Goal: Task Accomplishment & Management: Complete application form

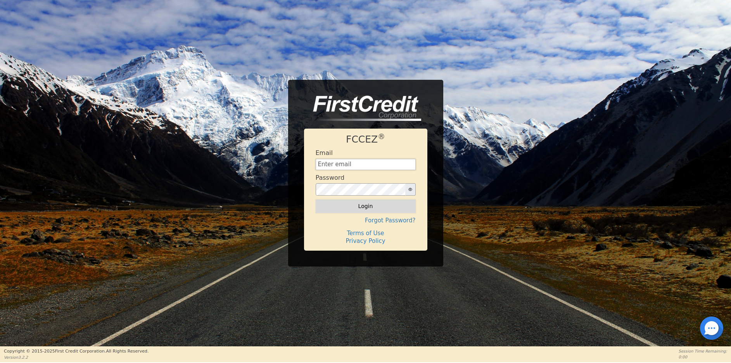
type input "[EMAIL_ADDRESS][DOMAIN_NAME]"
click at [372, 206] on button "Login" at bounding box center [365, 206] width 100 height 13
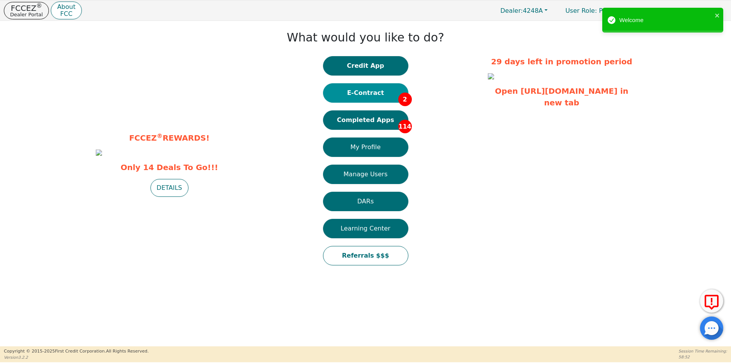
click at [369, 95] on button "E-Contract 2" at bounding box center [365, 92] width 85 height 19
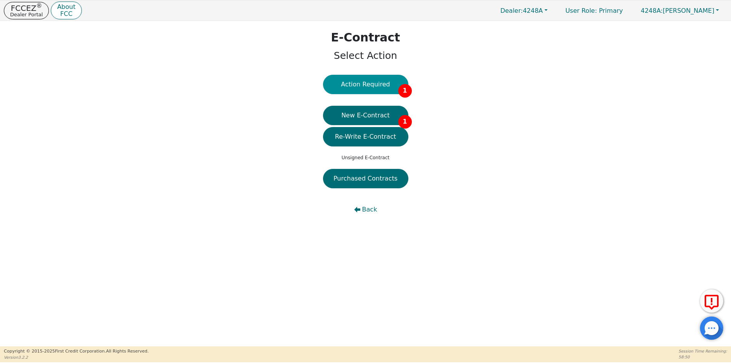
click at [365, 83] on button "Action Required 1" at bounding box center [365, 84] width 85 height 19
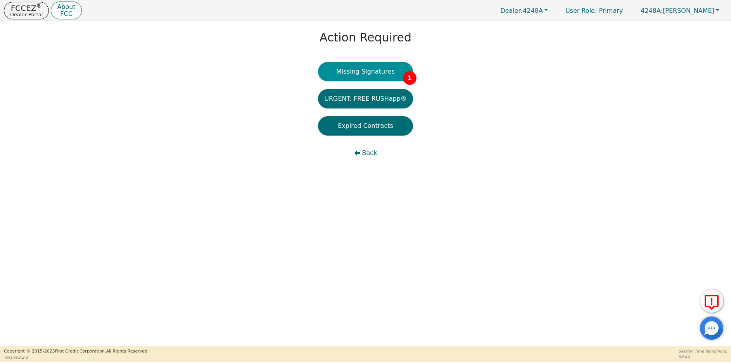
click at [369, 72] on button "Missing Signatures 1" at bounding box center [365, 71] width 95 height 19
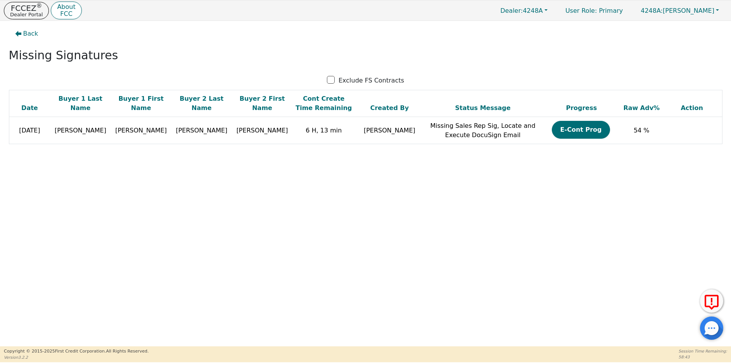
click at [617, 209] on div "Back Missing Signatures Exclude FS Contracts Date Buyer 1 Last Name Buyer 1 Fir…" at bounding box center [365, 184] width 731 height 326
click at [25, 12] on p "Dealer Portal" at bounding box center [26, 14] width 33 height 5
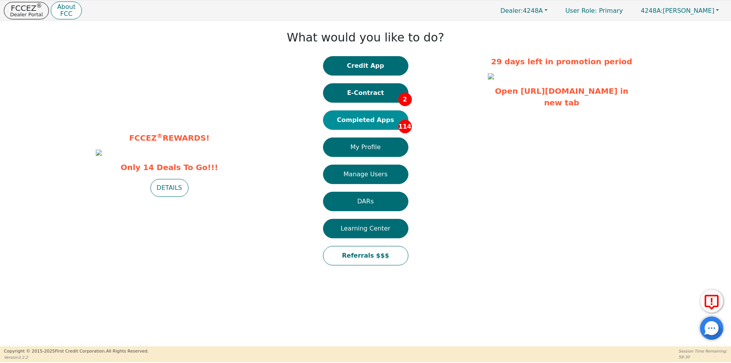
click at [377, 121] on button "Completed Apps 114" at bounding box center [365, 119] width 85 height 19
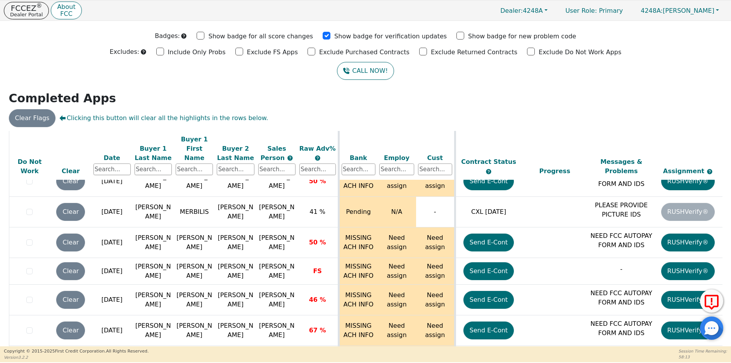
scroll to position [21, 0]
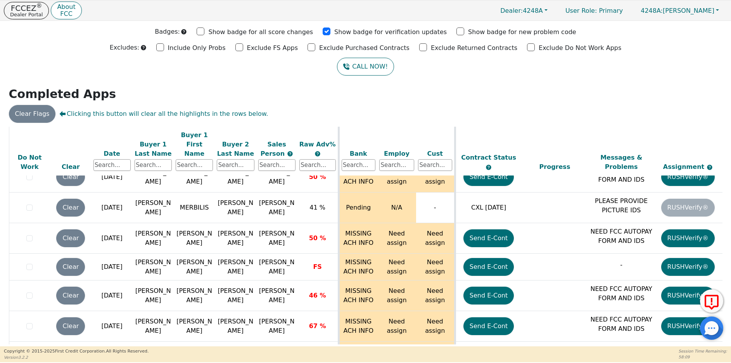
drag, startPoint x: 718, startPoint y: 339, endPoint x: 720, endPoint y: 329, distance: 10.0
click at [719, 329] on div at bounding box center [711, 328] width 23 height 23
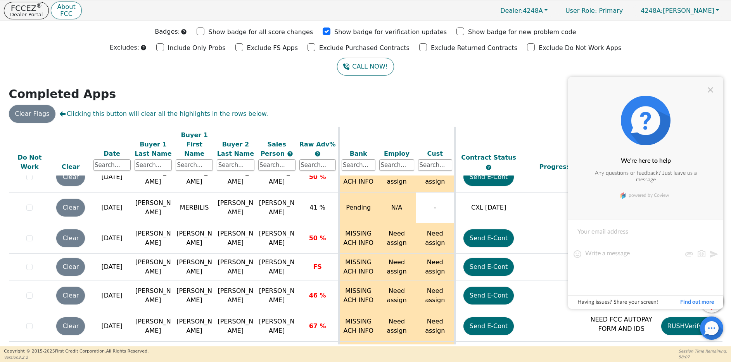
drag, startPoint x: 718, startPoint y: 336, endPoint x: 727, endPoint y: 263, distance: 73.5
click at [718, 335] on div at bounding box center [711, 328] width 23 height 23
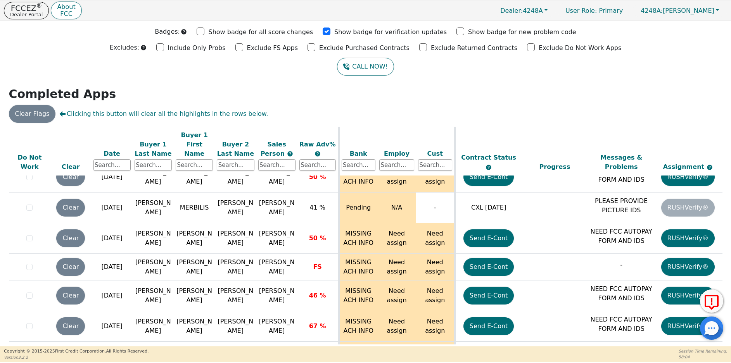
drag, startPoint x: 719, startPoint y: 339, endPoint x: 720, endPoint y: 323, distance: 16.4
click at [719, 326] on div at bounding box center [711, 328] width 23 height 23
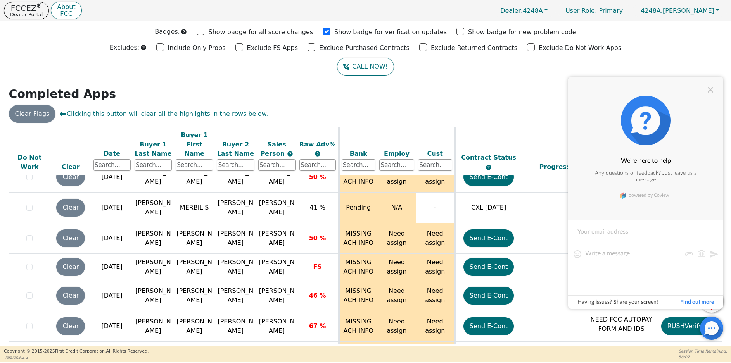
drag, startPoint x: 636, startPoint y: 326, endPoint x: 643, endPoint y: 324, distance: 7.8
click at [717, 338] on div at bounding box center [711, 328] width 23 height 23
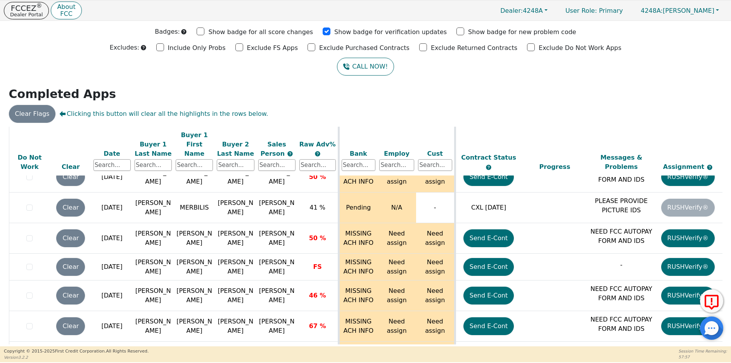
drag, startPoint x: 719, startPoint y: 338, endPoint x: 719, endPoint y: 331, distance: 7.4
click at [719, 332] on div at bounding box center [711, 328] width 23 height 23
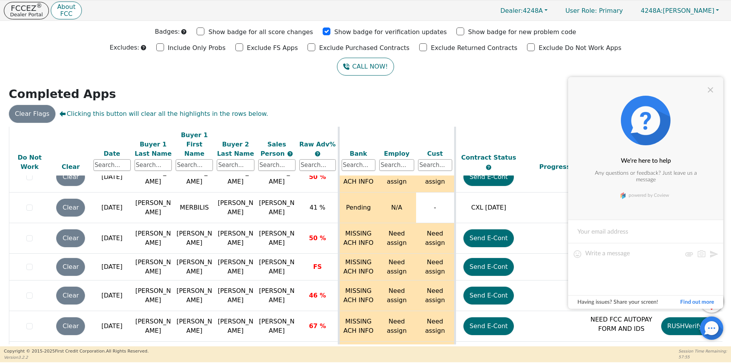
click at [673, 56] on div "Back Badges: Show badge for all score changes Show badge for verification updat…" at bounding box center [365, 163] width 731 height 326
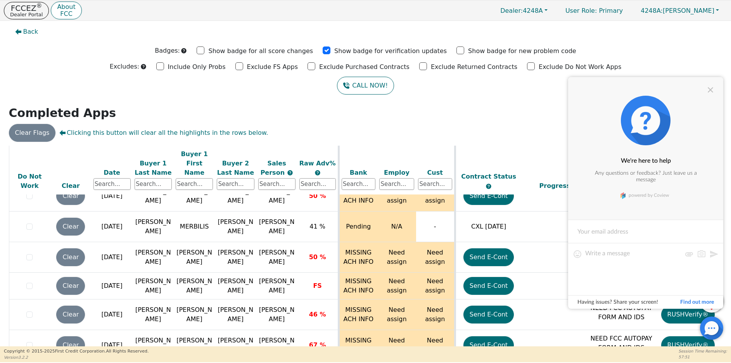
scroll to position [0, 0]
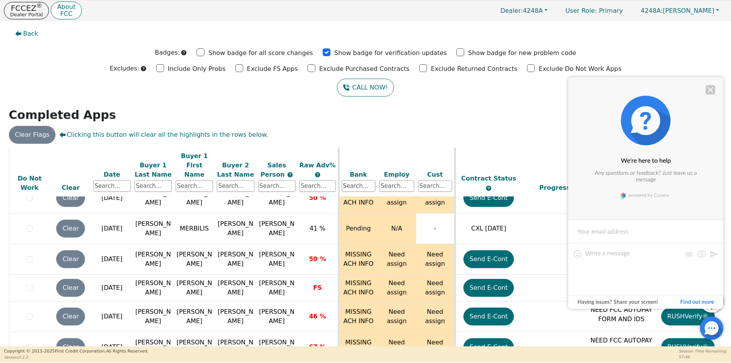
click at [710, 90] on div at bounding box center [709, 89] width 9 height 9
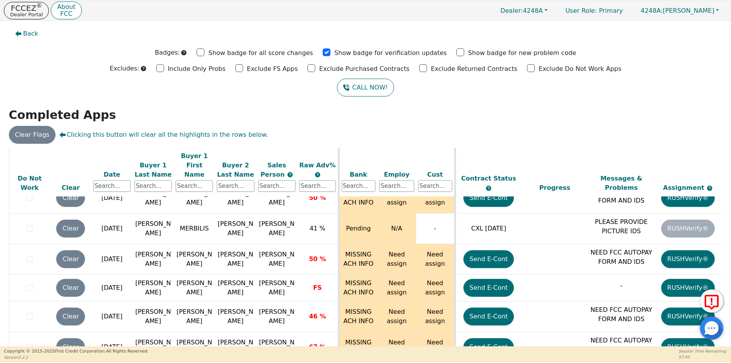
click at [721, 336] on div at bounding box center [711, 328] width 23 height 23
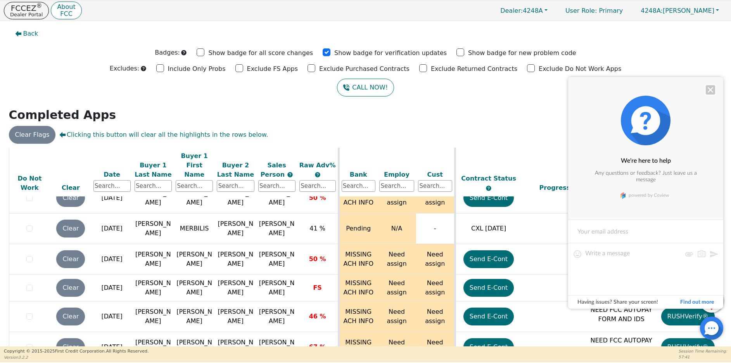
click at [708, 89] on div at bounding box center [709, 89] width 9 height 9
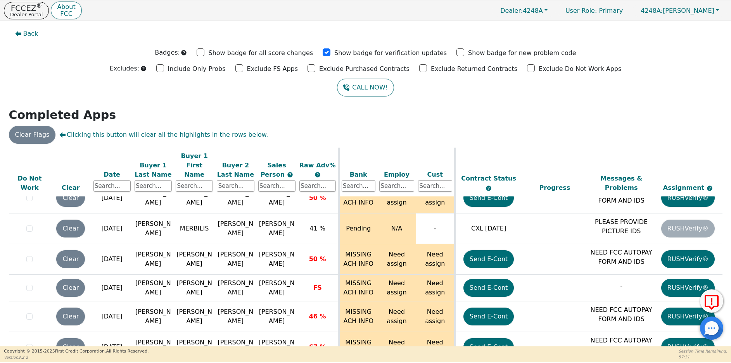
click at [723, 344] on div "Back Badges: Show badge for all score changes Show badge for verification updat…" at bounding box center [365, 184] width 731 height 326
click at [722, 345] on div "ALL VALUES ON THIS PAGE ARE UPDATED IN REAL TIME VERIFICATION STATUS Do Not Wor…" at bounding box center [365, 258] width 719 height 220
click at [726, 341] on div "Back Badges: Show badge for all score changes Show badge for verification updat…" at bounding box center [365, 184] width 731 height 326
click at [18, 8] on p "FCCEZ ®" at bounding box center [26, 8] width 33 height 8
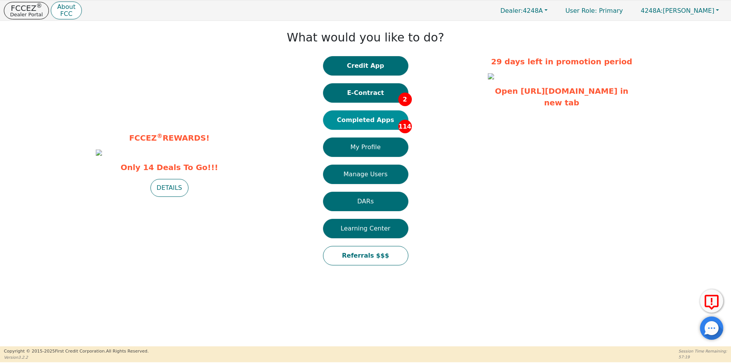
click at [355, 121] on button "Completed Apps 114" at bounding box center [365, 119] width 85 height 19
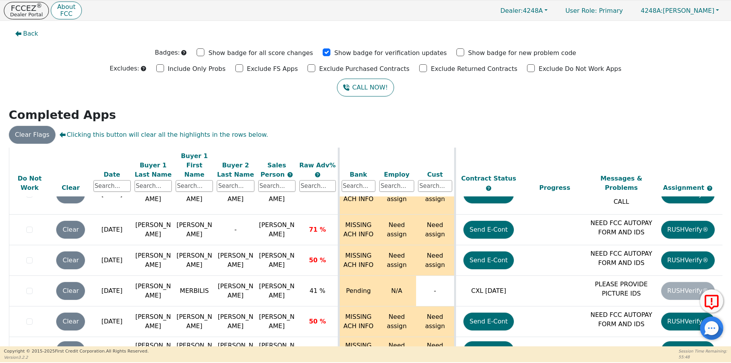
scroll to position [3211, 0]
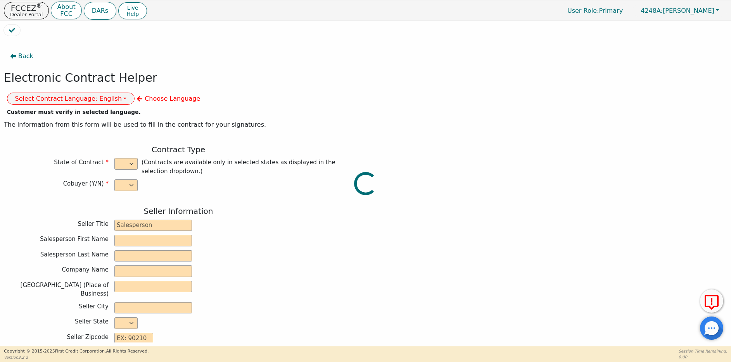
select select "y"
type input "owner"
type input "[PERSON_NAME]"
type input "[GEOGRAPHIC_DATA]"
type input "AQUA REMACH LLC"
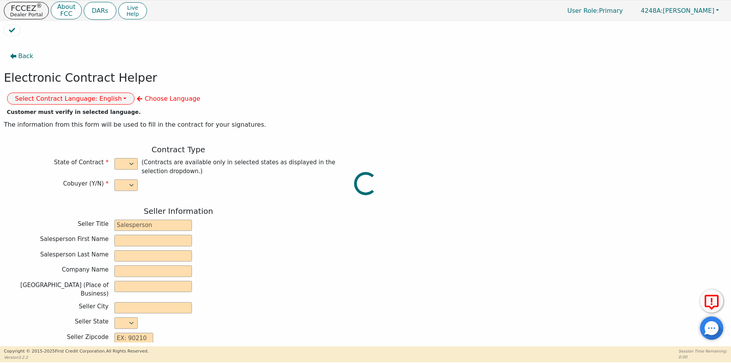
type input "[STREET_ADDRESS]"
type input "[GEOGRAPHIC_DATA]"
select select "[GEOGRAPHIC_DATA]"
type input "77070"
type input "[PERSON_NAME]"
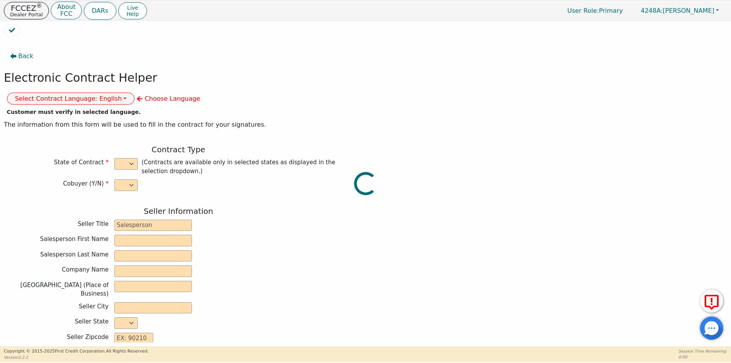
type input "[PERSON_NAME]"
type input "[EMAIL_ADDRESS][DOMAIN_NAME]"
type input "Faith"
type input "[PERSON_NAME]"
type input "[EMAIL_ADDRESS][DOMAIN_NAME]"
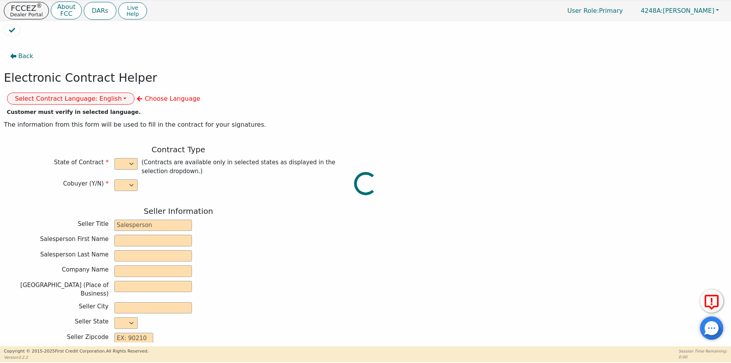
type input "24538 [GEOGRAPHIC_DATA] dr"
type input "Spring"
select select "[GEOGRAPHIC_DATA]"
type input "77373"
type input "[DATE]"
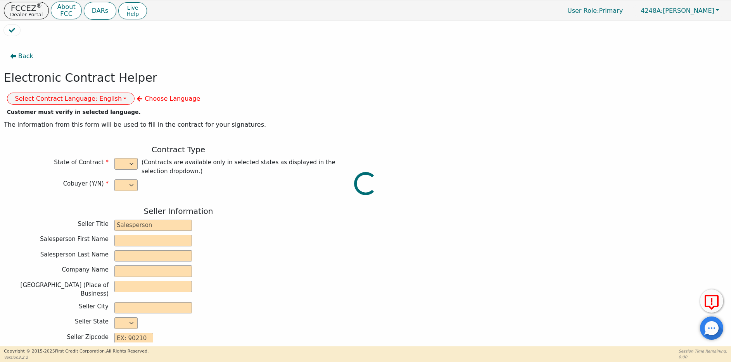
type input "17.99"
type input "[DATE]"
type input "60"
type input "0"
type input "4900.00"
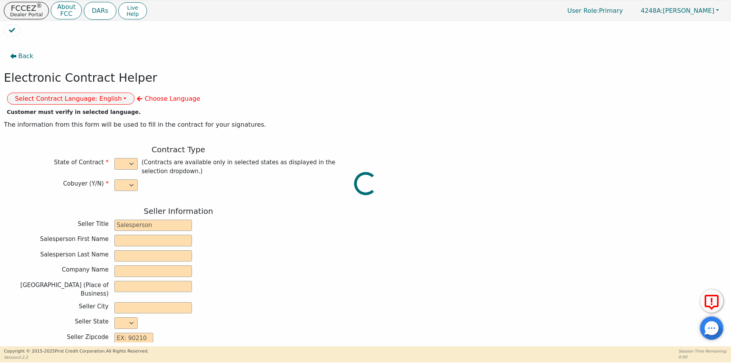
type input "0.00"
type input "4900.00"
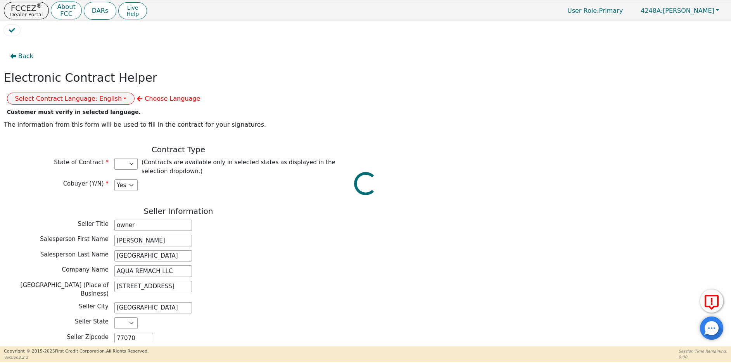
select select "[GEOGRAPHIC_DATA]"
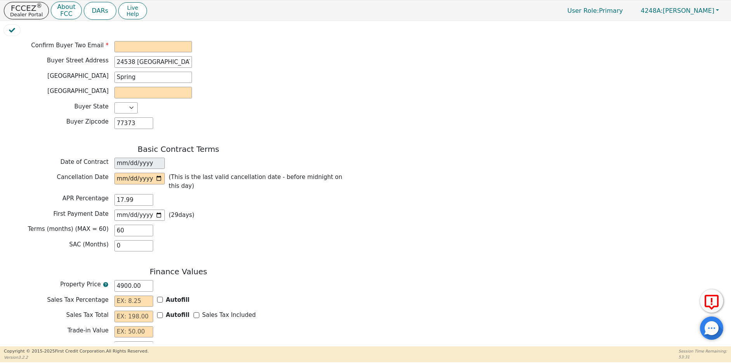
scroll to position [524, 0]
click at [128, 295] on input "text" at bounding box center [133, 301] width 39 height 12
type input "0.00"
click at [120, 310] on input "text" at bounding box center [133, 316] width 39 height 12
type input "0.00"
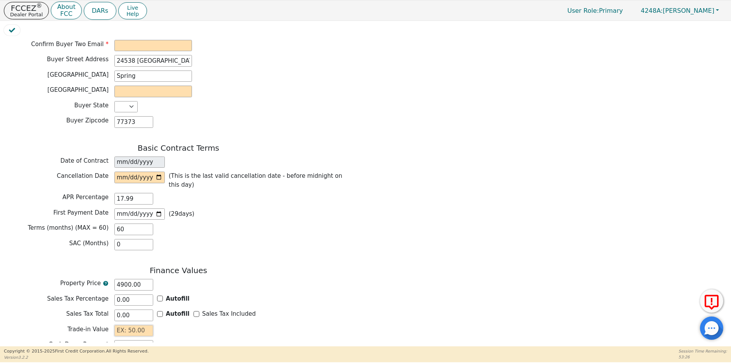
click at [124, 325] on input "text" at bounding box center [133, 331] width 39 height 12
type input "0.00"
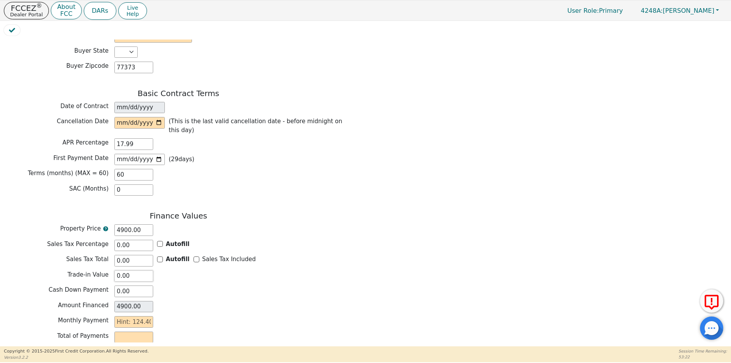
scroll to position [591, 0]
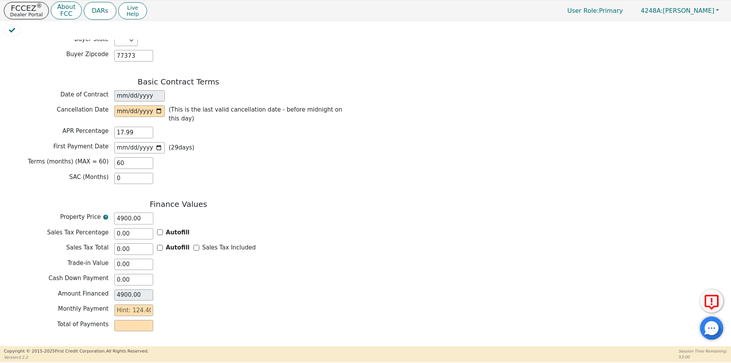
click at [120, 213] on input "4900.00" at bounding box center [133, 219] width 39 height 12
type input "900.00"
type input "3900.00"
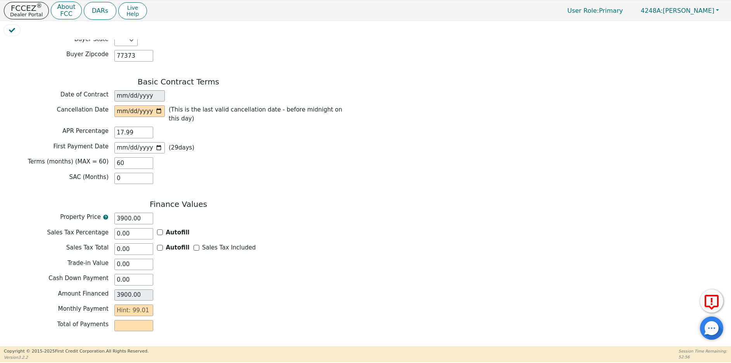
click at [265, 305] on div "Monthly Payment" at bounding box center [178, 312] width 349 height 14
click at [119, 213] on input "3900.00" at bounding box center [133, 219] width 39 height 12
type input "900.00"
type input "4900.00"
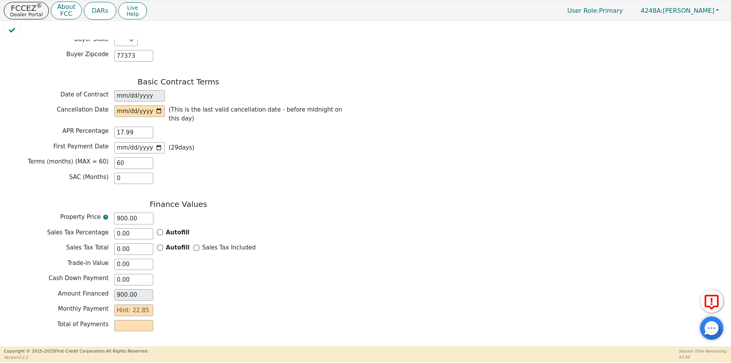
type input "4900.00"
click at [319, 306] on div "Finance Values Property Price 4900.00 Sales Tax Percentage 0.00 Autofill Sales …" at bounding box center [178, 268] width 349 height 136
click at [31, 320] on label "Total of Payments" at bounding box center [56, 324] width 105 height 9
click at [23, 12] on p "Dealer Portal" at bounding box center [26, 14] width 33 height 5
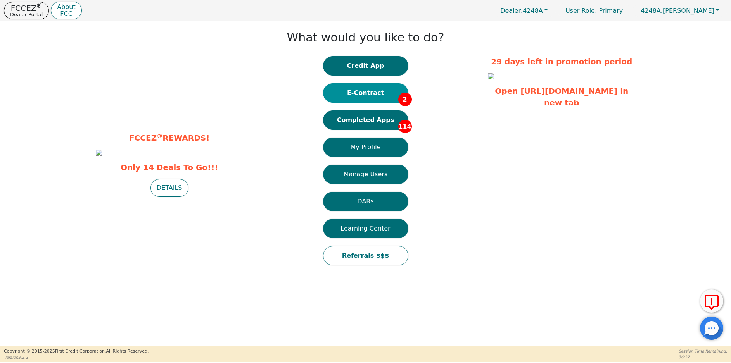
click at [370, 94] on button "E-Contract 2" at bounding box center [365, 92] width 85 height 19
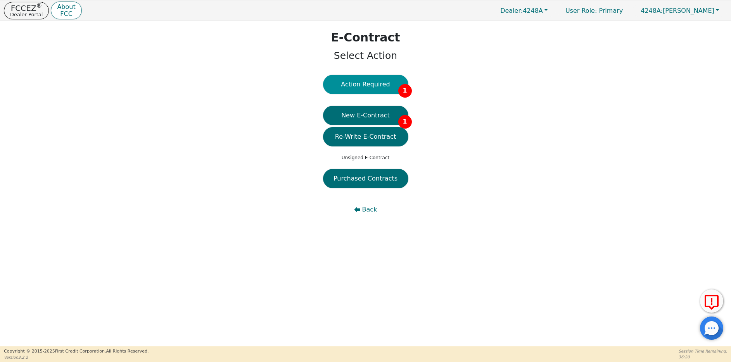
click at [374, 84] on button "Action Required 1" at bounding box center [365, 84] width 85 height 19
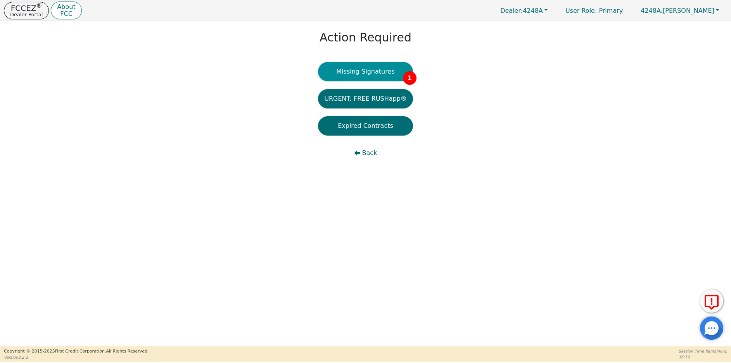
click at [374, 72] on button "Missing Signatures 1" at bounding box center [365, 71] width 95 height 19
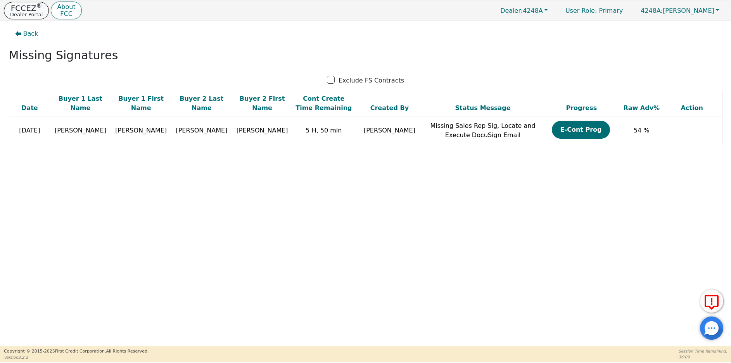
click at [25, 4] on p "FCCEZ ®" at bounding box center [26, 8] width 33 height 8
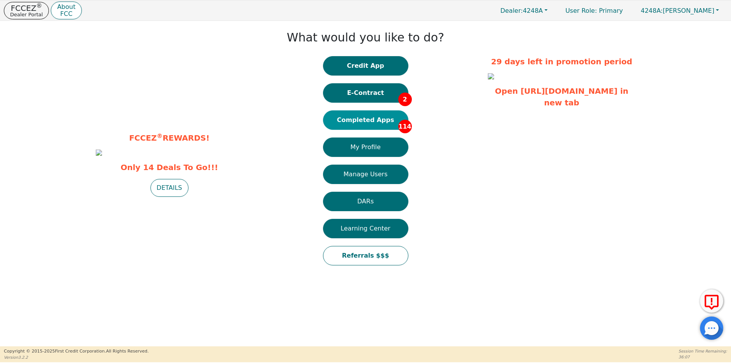
click at [378, 119] on button "Completed Apps 114" at bounding box center [365, 119] width 85 height 19
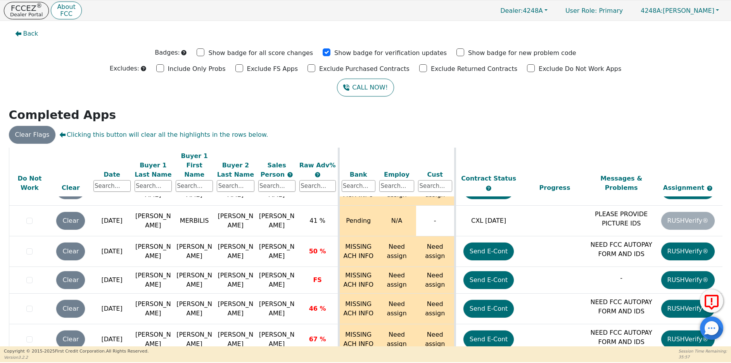
scroll to position [3244, 0]
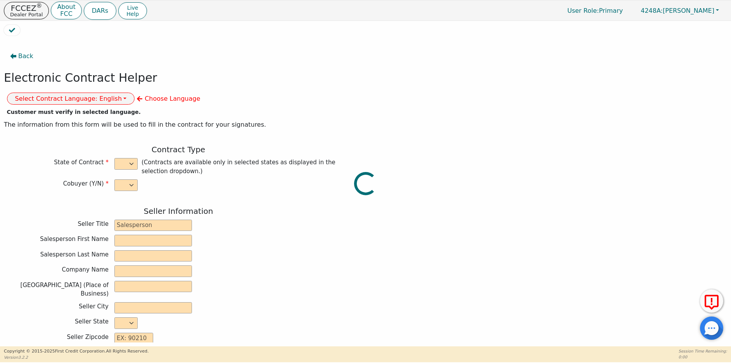
select select "n"
type input "owner"
type input "[PERSON_NAME]"
type input "[GEOGRAPHIC_DATA]"
type input "AQUA REMACH LLC"
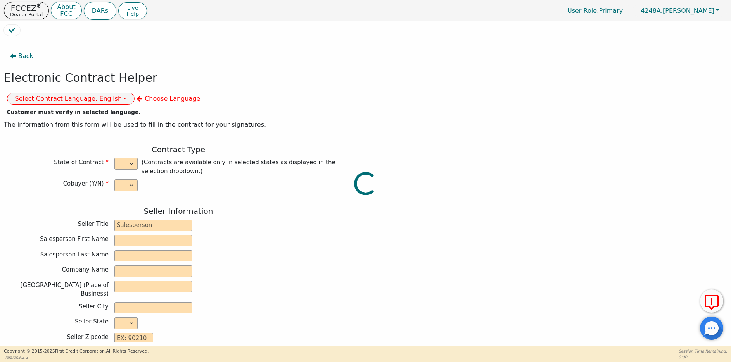
type input "[STREET_ADDRESS]"
type input "[GEOGRAPHIC_DATA]"
select select "[GEOGRAPHIC_DATA]"
type input "77070"
type input "Fillmore"
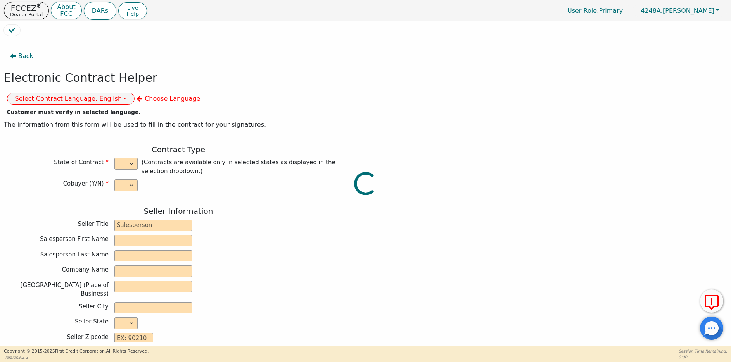
type input "Hayward"
type input "[EMAIL_ADDRESS][DOMAIN_NAME]"
type input "1406 w [GEOGRAPHIC_DATA]"
type input "[PERSON_NAME]"
select select "[GEOGRAPHIC_DATA]"
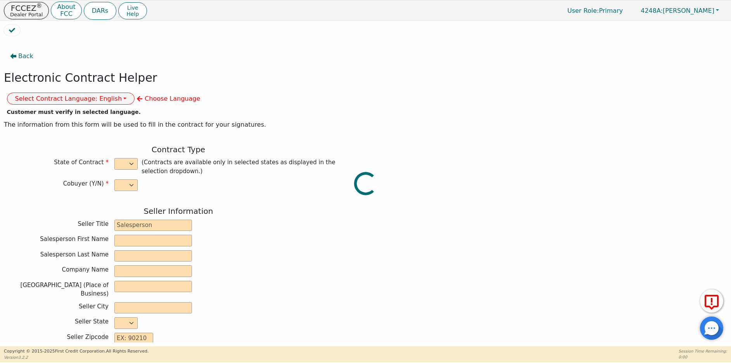
type input "76520"
type input "[DATE]"
type input "17.99"
type input "[DATE]"
type input "60"
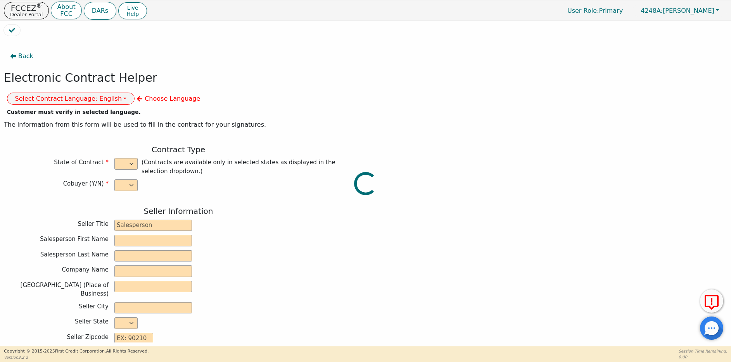
type input "0"
type input "7400.00"
type input "0.00"
type input "7400.00"
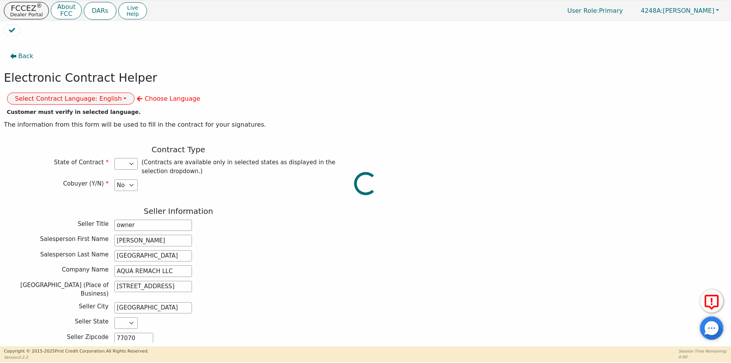
select select "[GEOGRAPHIC_DATA]"
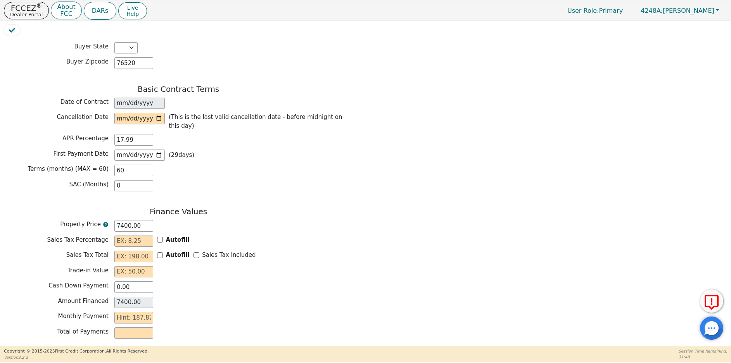
scroll to position [529, 0]
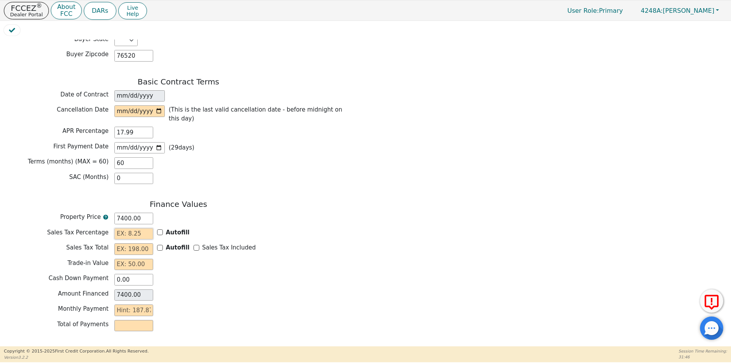
click at [119, 228] on input "text" at bounding box center [133, 234] width 39 height 12
type input "0.00"
click at [126, 243] on input "text" at bounding box center [133, 249] width 39 height 12
type input "0.00"
click at [123, 259] on input "text" at bounding box center [133, 265] width 39 height 12
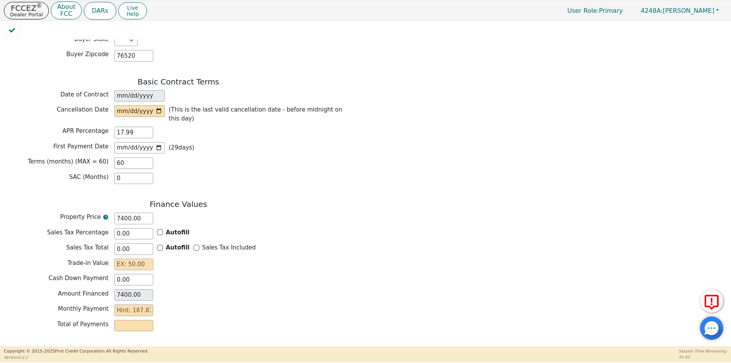
type input "0.00"
click at [115, 305] on input "text" at bounding box center [133, 311] width 39 height 12
type input "1"
type input "60.00"
type input "18"
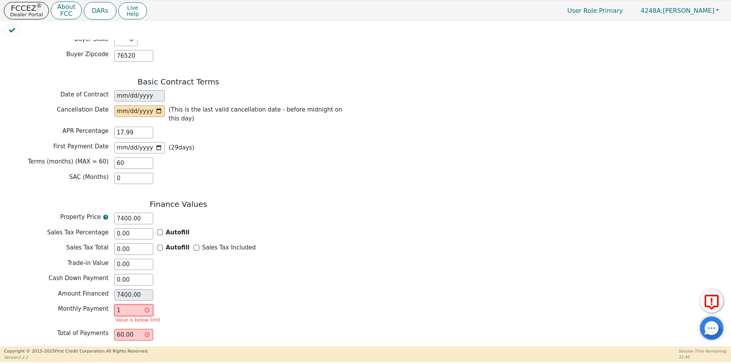
type input "1080.00"
type input "187"
type input "11220.00"
type input "187.8"
type input "11268.00"
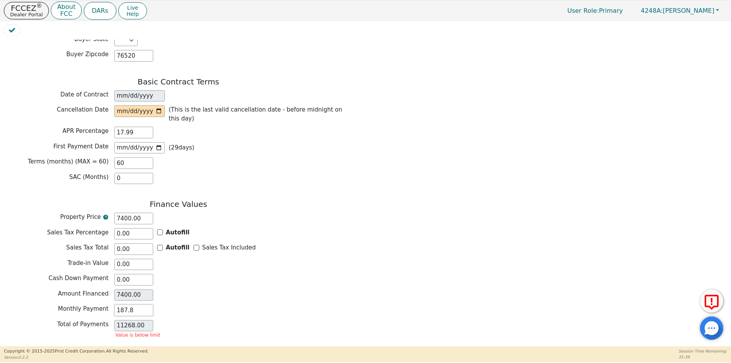
type input "187.87"
type input "11272.20"
type input "187.87"
click at [240, 291] on div "Finance Values Property Price 7400.00 Sales Tax Percentage 0.00 Autofill Sales …" at bounding box center [178, 268] width 349 height 136
click at [14, 15] on p "Dealer Portal" at bounding box center [26, 14] width 33 height 5
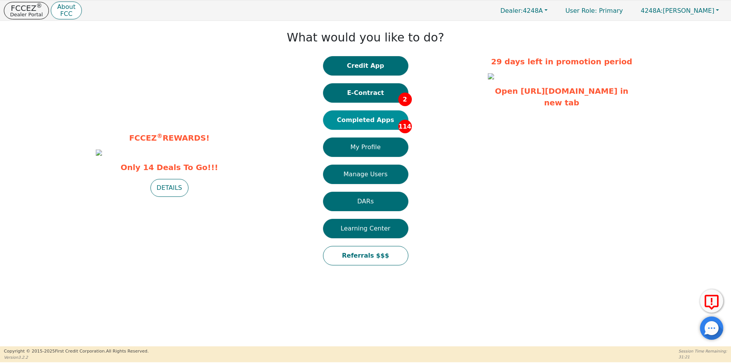
click at [369, 122] on button "Completed Apps 114" at bounding box center [365, 119] width 85 height 19
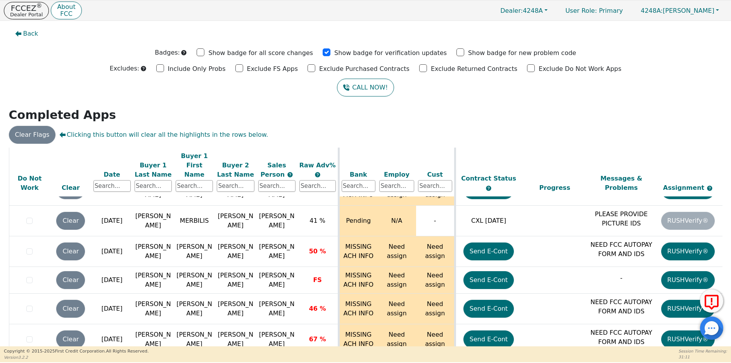
scroll to position [3282, 0]
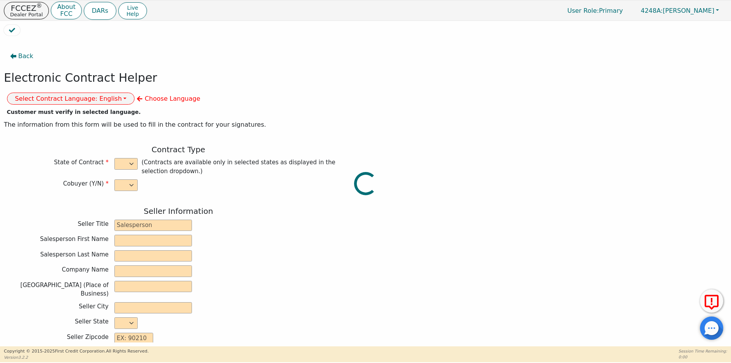
select select "n"
type input "owner"
type input "[PERSON_NAME]"
type input "[GEOGRAPHIC_DATA]"
type input "AQUA REMACH LLC"
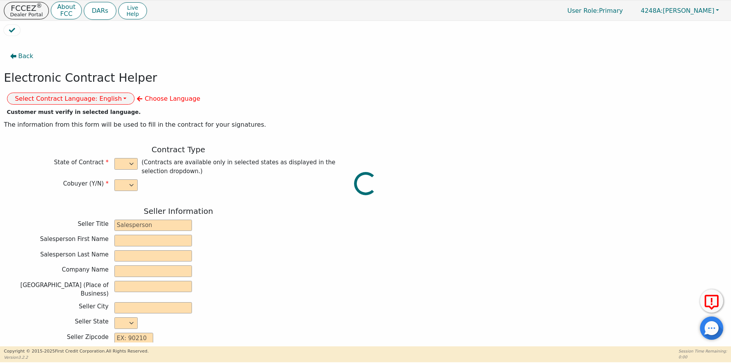
type input "[STREET_ADDRESS]"
type input "[GEOGRAPHIC_DATA]"
select select "[GEOGRAPHIC_DATA]"
type input "77070"
type input "[PERSON_NAME]"
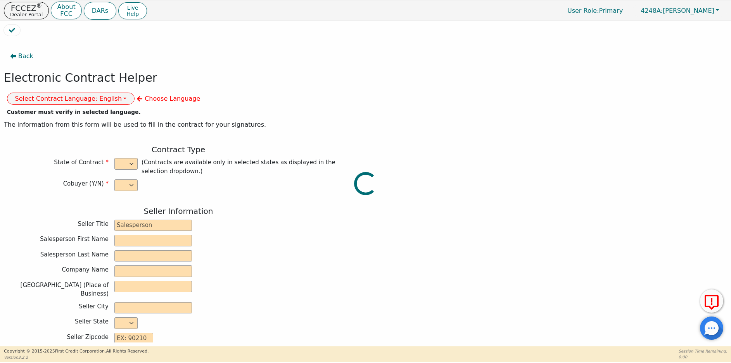
type input "[PERSON_NAME]"
type input "[EMAIL_ADDRESS][DOMAIN_NAME]"
type input "[STREET_ADDRESS][PERSON_NAME]"
type input "[PERSON_NAME] SPRING"
select select "[GEOGRAPHIC_DATA]"
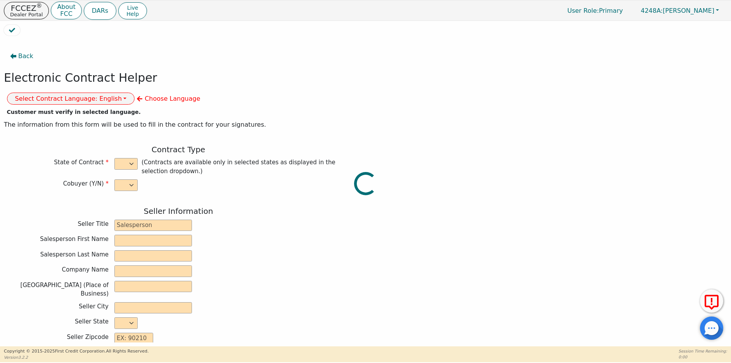
type input "75180"
type input "[DATE]"
type input "17.99"
type input "[DATE]"
type input "60"
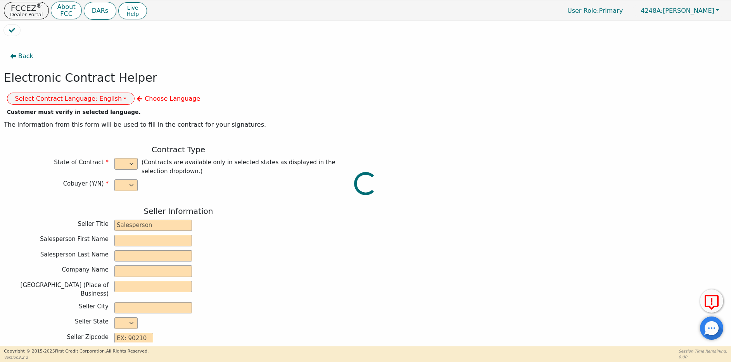
type input "0"
type input "8500.00"
type input "0.00"
type input "8500.00"
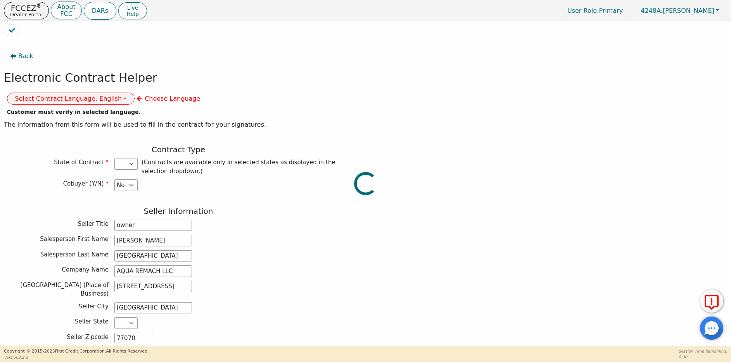
select select "[GEOGRAPHIC_DATA]"
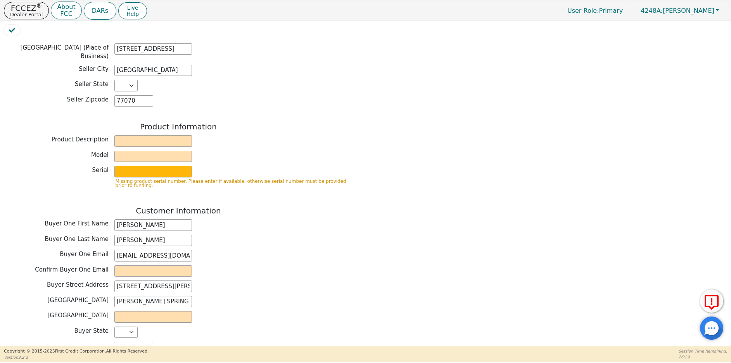
scroll to position [241, 0]
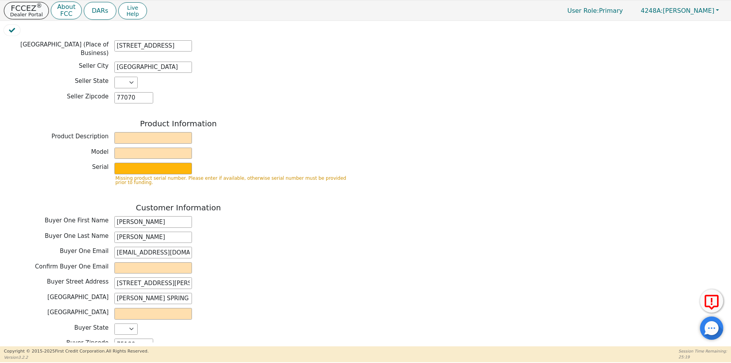
click at [36, 10] on p "FCCEZ ®" at bounding box center [26, 8] width 33 height 8
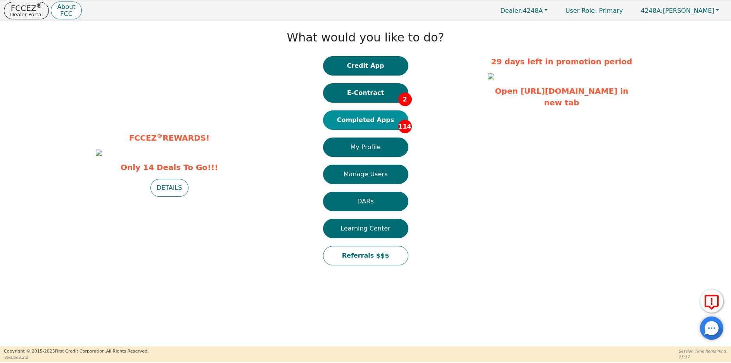
click at [368, 121] on button "Completed Apps 114" at bounding box center [365, 119] width 85 height 19
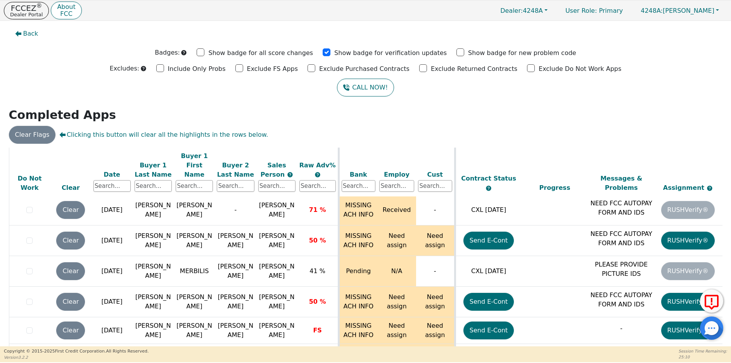
scroll to position [3307, 0]
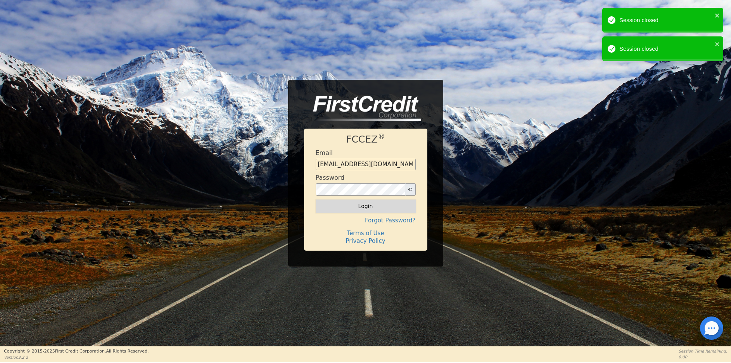
click at [365, 207] on button "Login" at bounding box center [365, 206] width 100 height 13
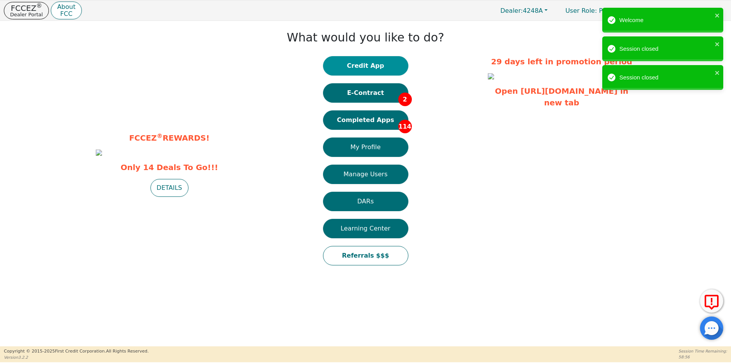
click at [370, 68] on button "Credit App" at bounding box center [365, 65] width 85 height 19
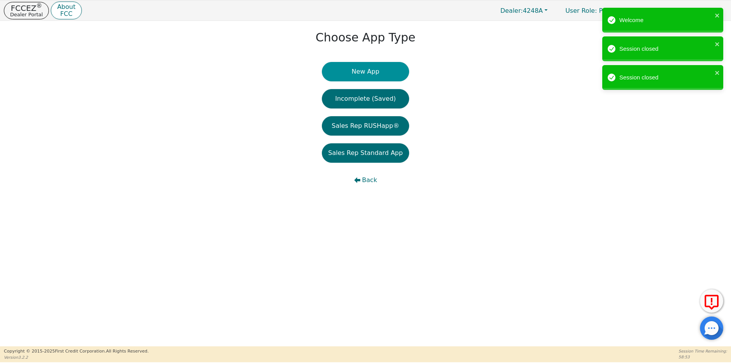
click at [367, 72] on button "New App" at bounding box center [365, 71] width 87 height 19
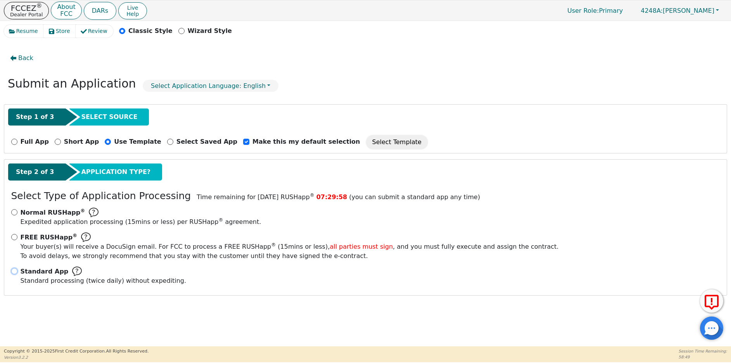
drag, startPoint x: 12, startPoint y: 270, endPoint x: 17, endPoint y: 274, distance: 7.4
click at [12, 270] on input "Standard App Standard processing (twice daily) without expediting." at bounding box center [14, 271] width 6 height 6
radio input "true"
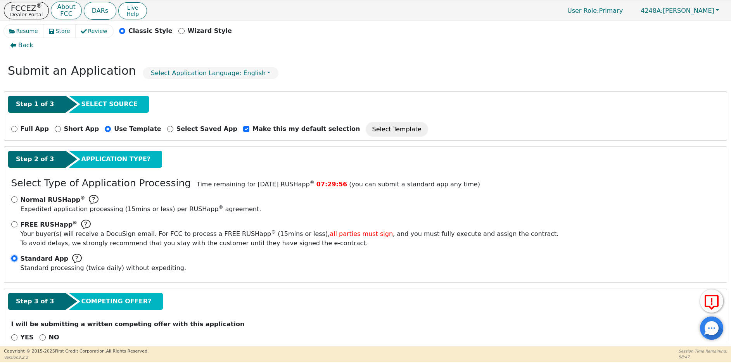
scroll to position [29, 0]
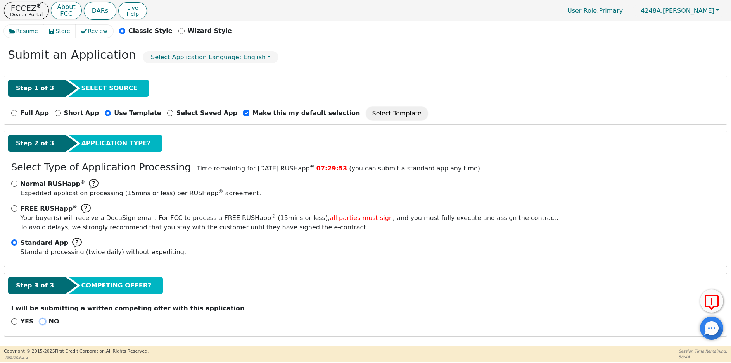
click at [40, 321] on input "NO" at bounding box center [43, 322] width 6 height 6
radio input "true"
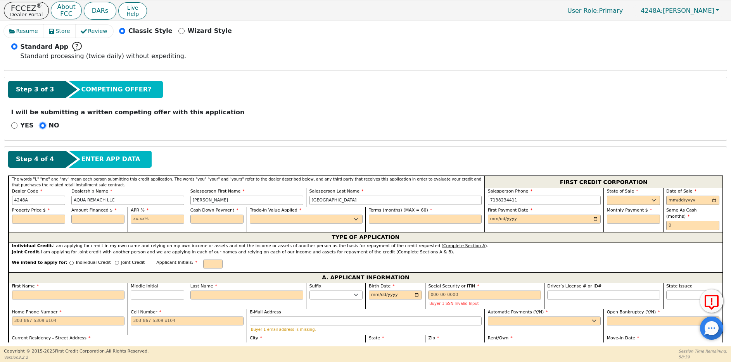
scroll to position [253, 0]
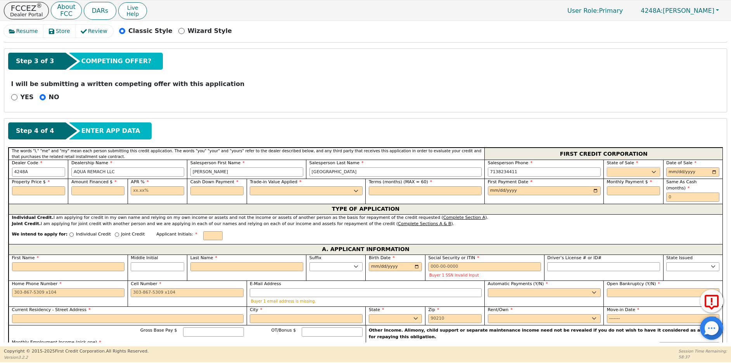
click at [619, 174] on select "AK AL AR AZ CA CO CT DC DE FL [GEOGRAPHIC_DATA] HI IA ID IL IN KS [GEOGRAPHIC_D…" at bounding box center [633, 171] width 53 height 9
select select "[GEOGRAPHIC_DATA]"
click at [607, 167] on select "AK AL AR AZ CA CO CT DC DE FL [GEOGRAPHIC_DATA] HI IA ID IL IN KS [GEOGRAPHIC_D…" at bounding box center [633, 171] width 53 height 9
click at [713, 171] on input "date" at bounding box center [692, 171] width 53 height 9
type input "[DATE]"
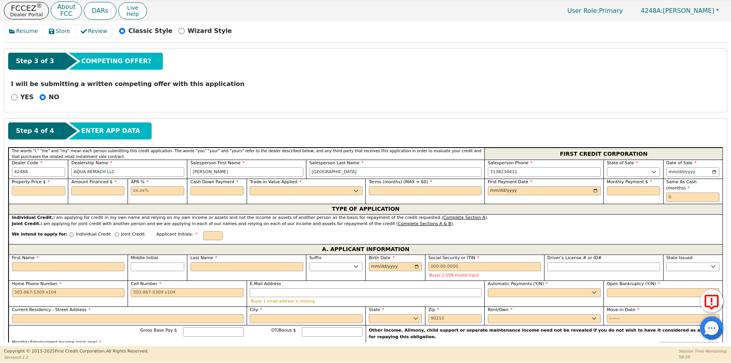
click at [33, 190] on input "text" at bounding box center [38, 190] width 53 height 9
type input "8500.00"
click at [97, 190] on input "text" at bounding box center [97, 190] width 53 height 9
type input "8500.00"
click at [132, 192] on input "text" at bounding box center [157, 190] width 53 height 9
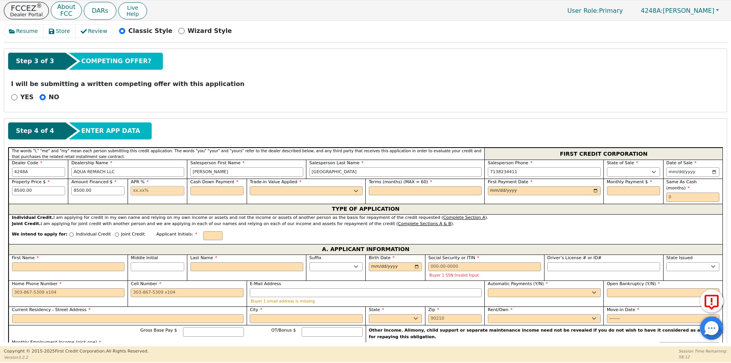
type input "17.99"
click at [198, 190] on input "text" at bounding box center [216, 190] width 53 height 9
type input "0.00"
click at [256, 190] on select "Yes No" at bounding box center [306, 190] width 113 height 9
select select "n"
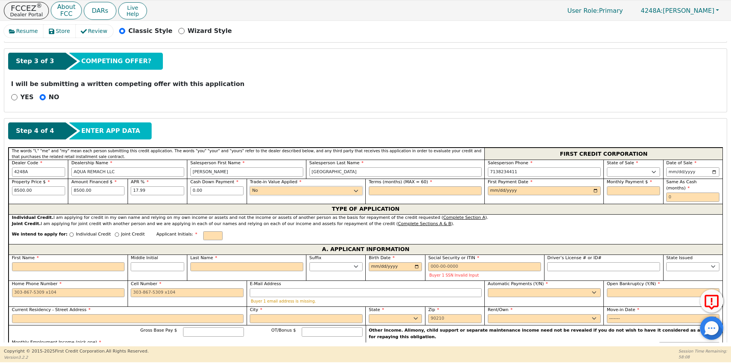
click at [250, 186] on select "Yes No" at bounding box center [306, 190] width 113 height 9
click at [387, 188] on input "text" at bounding box center [425, 190] width 113 height 9
type input "60"
click at [594, 190] on input "date" at bounding box center [544, 190] width 113 height 9
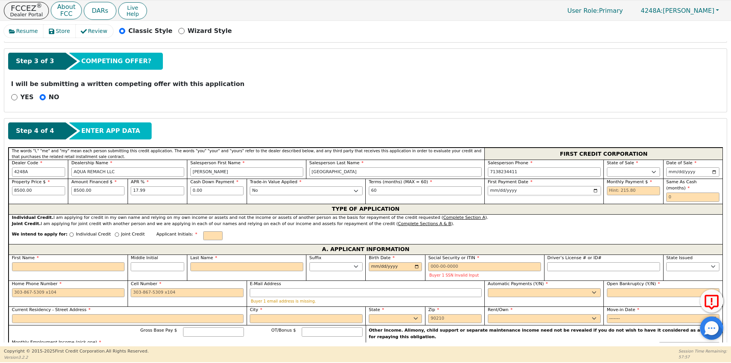
type input "[DATE]"
click at [610, 191] on input "text" at bounding box center [633, 190] width 53 height 9
type input "215.80"
click at [667, 193] on input "text" at bounding box center [692, 197] width 53 height 9
type input "0"
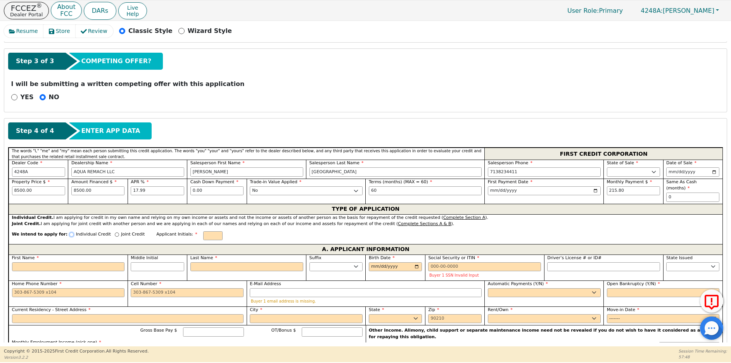
click at [69, 233] on input "Individual Credit" at bounding box center [71, 235] width 4 height 4
radio input "true"
click at [24, 262] on input "First Name" at bounding box center [68, 266] width 113 height 9
type input "A"
type input "a"
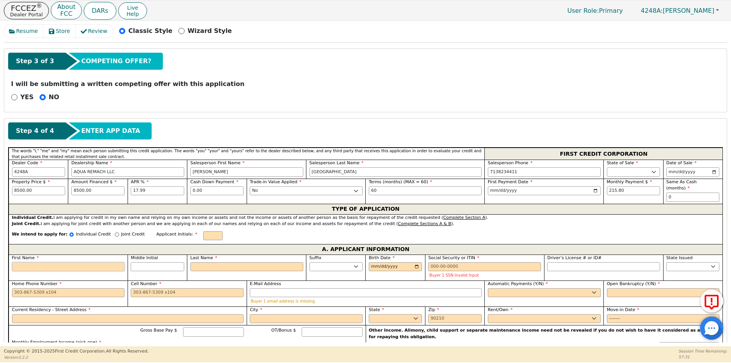
type input "a"
type input "ai"
type input "ail"
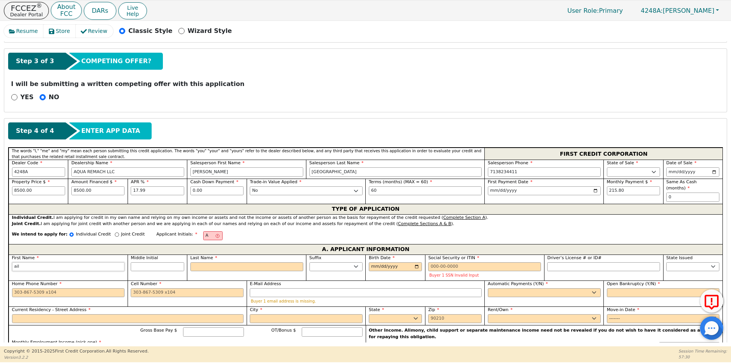
type input "aili"
type input "ailin"
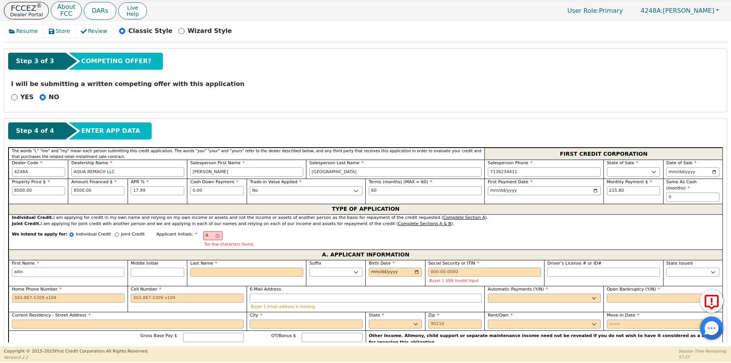
type input "aili"
type input "ail"
type input "ai"
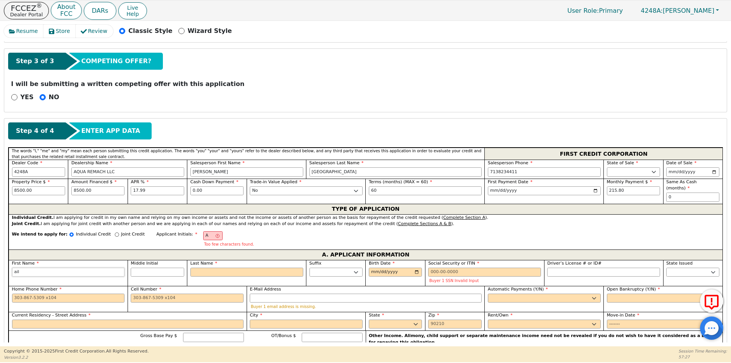
type input "ai"
type input "a"
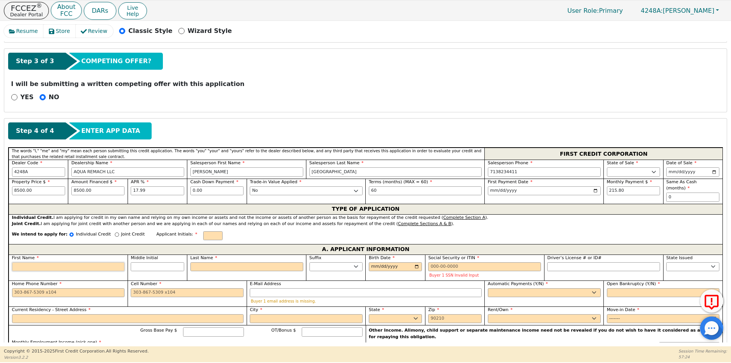
type input "A"
type input "AI"
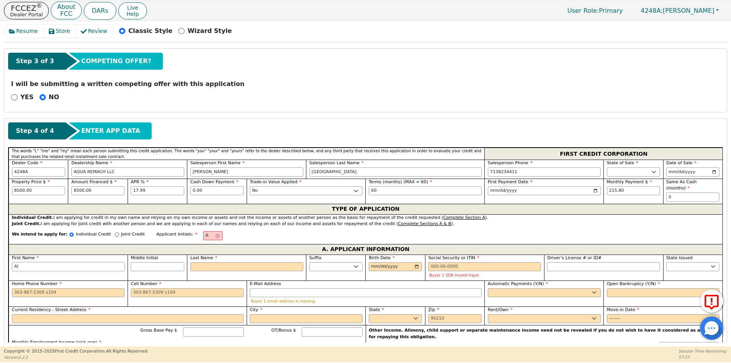
type input "AIL"
type input "AILI"
type input "AILIN"
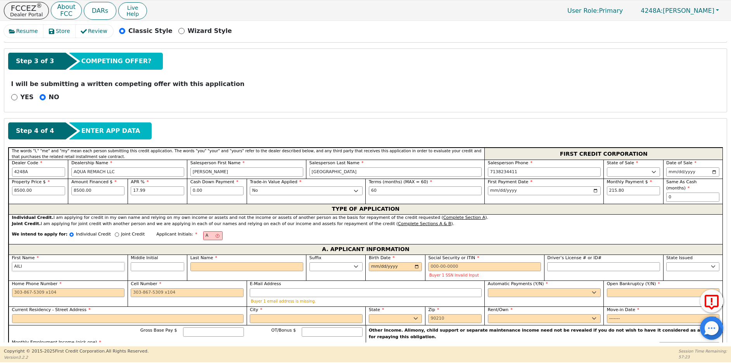
type input "AILIN"
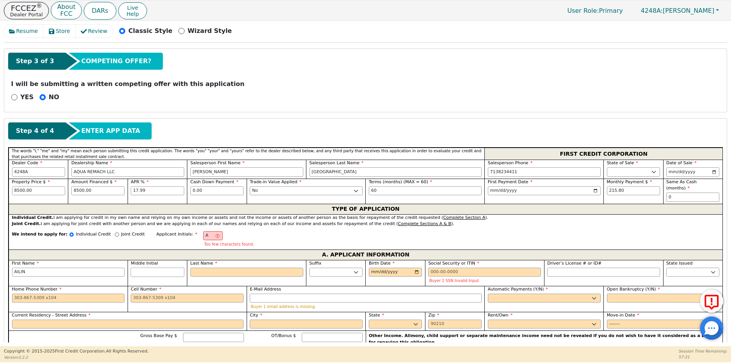
type input "AILIN"
click at [141, 268] on input "Middle Initial" at bounding box center [157, 272] width 53 height 9
click at [199, 268] on input "Last Name" at bounding box center [246, 272] width 113 height 9
type input "AA"
type input "A"
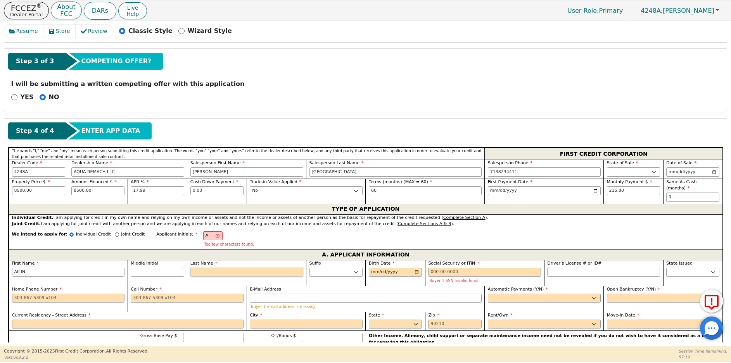
type input "AILIN A"
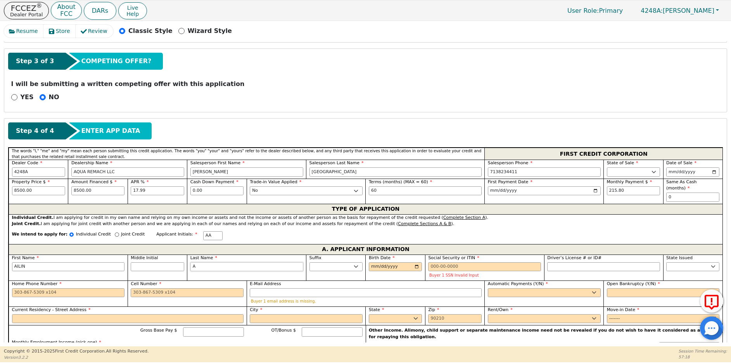
type input "AL"
type input "AILIN AL"
type input "ALV"
type input "AILIN ALV"
type input "[PERSON_NAME]"
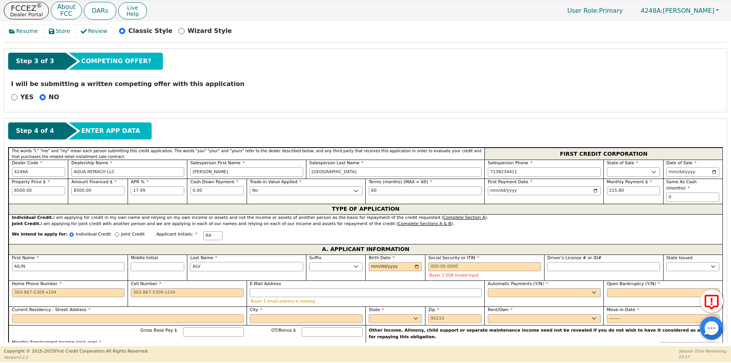
type input "[PERSON_NAME]"
type input "ALVAR"
type input "[PERSON_NAME]"
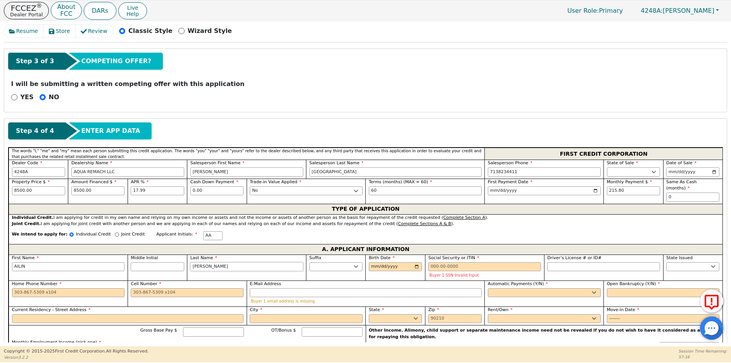
type input "[PERSON_NAME]"
click at [373, 262] on input "Birth Date" at bounding box center [395, 266] width 53 height 9
type input "[DATE]"
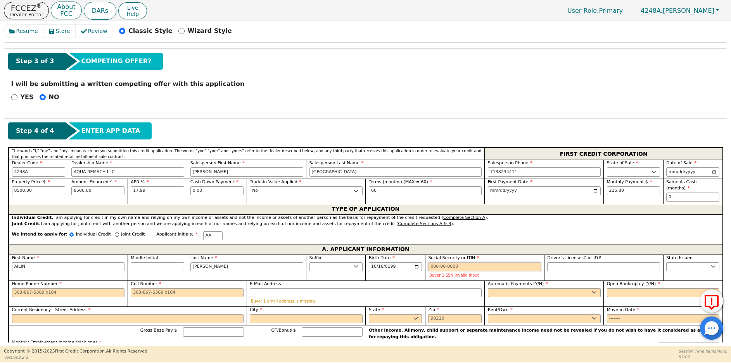
click at [430, 262] on input "Social Security or ITIN" at bounding box center [484, 266] width 113 height 9
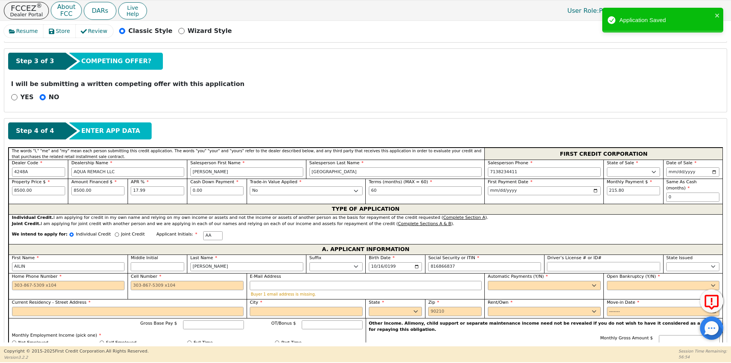
type input "***-**-6837"
click at [562, 262] on input "Driver’s License # or ID#" at bounding box center [603, 266] width 113 height 9
click at [674, 262] on select "AK AL AR AZ CA CO CT DC DE FL [GEOGRAPHIC_DATA] HI IA ID IL IN KS [GEOGRAPHIC_D…" at bounding box center [692, 266] width 53 height 9
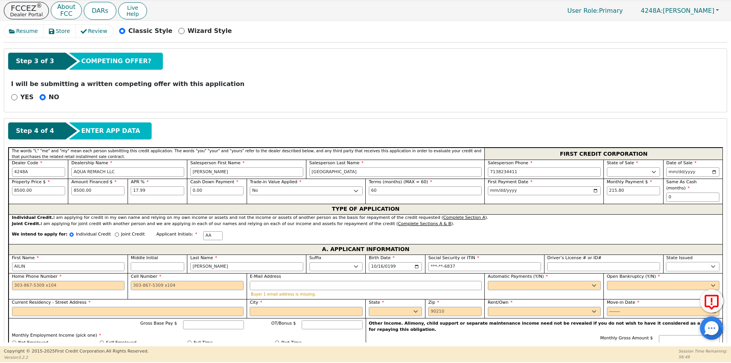
select select "[GEOGRAPHIC_DATA]"
click at [673, 262] on select "AK AL AR AZ CA CO CT DC DE FL [GEOGRAPHIC_DATA] HI IA ID IL IN KS [GEOGRAPHIC_D…" at bounding box center [692, 266] width 53 height 9
click at [17, 281] on input "Home Phone Number" at bounding box center [68, 285] width 113 height 9
type input "2"
type input "[PHONE_NUMBER]"
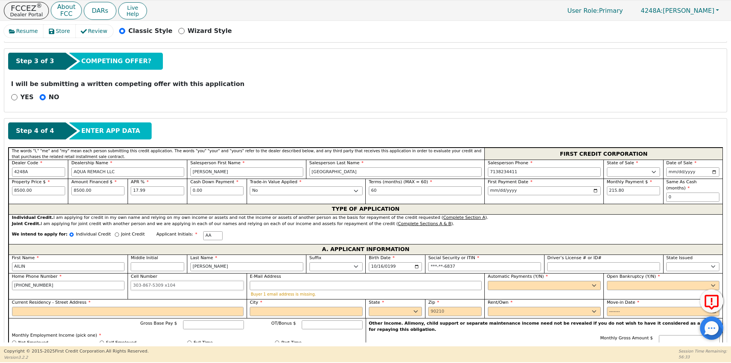
click at [139, 281] on input "Cell Number" at bounding box center [187, 285] width 113 height 9
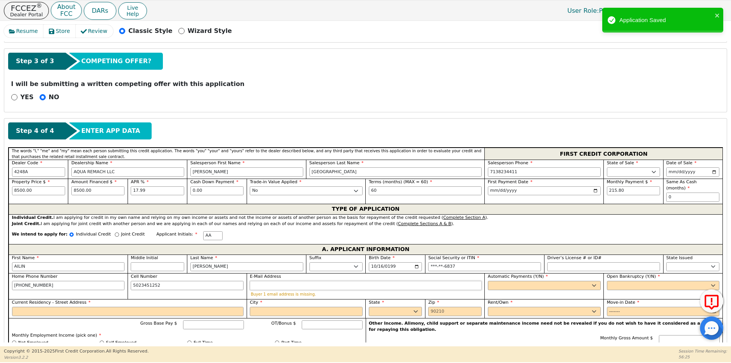
type input "[PHONE_NUMBER]"
click at [260, 281] on input "E-Mail Address" at bounding box center [366, 285] width 232 height 9
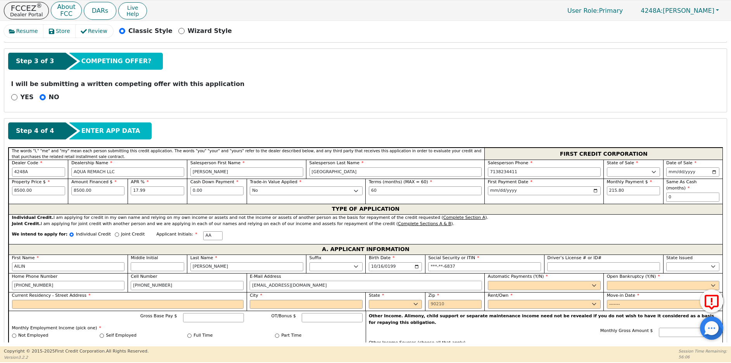
type input "[EMAIL_ADDRESS][DOMAIN_NAME]"
click at [497, 281] on select "Yes No" at bounding box center [544, 285] width 113 height 9
select select "y"
click at [488, 281] on select "Yes No" at bounding box center [544, 285] width 113 height 9
type input "[PERSON_NAME]"
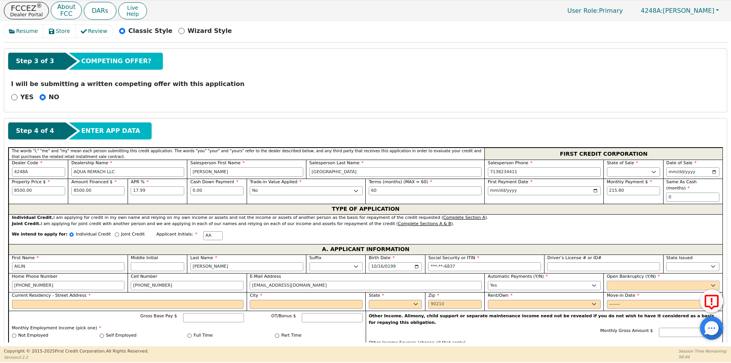
click at [614, 281] on select "Yes No" at bounding box center [663, 285] width 113 height 9
select select "n"
click at [607, 281] on select "Yes No" at bounding box center [663, 285] width 113 height 9
click at [40, 301] on input "Current Residency - Street Address" at bounding box center [128, 304] width 232 height 9
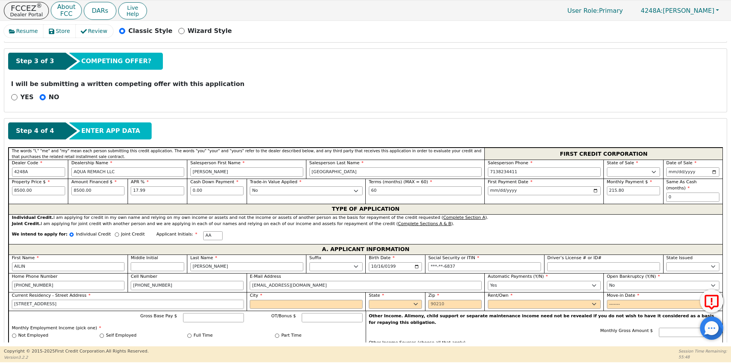
type input "[STREET_ADDRESS]"
click at [262, 300] on input "City" at bounding box center [306, 304] width 113 height 9
type input "[GEOGRAPHIC_DATA]"
select select "[GEOGRAPHIC_DATA]"
type input "77327"
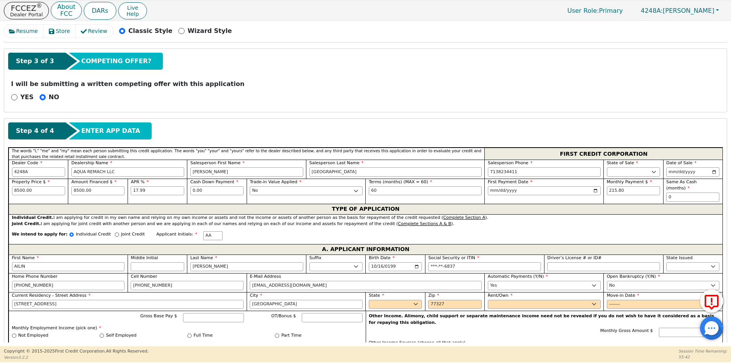
type input "[STREET_ADDRESS]"
type input "[GEOGRAPHIC_DATA]"
select select "[GEOGRAPHIC_DATA]"
click at [493, 300] on select "Rent Own" at bounding box center [544, 304] width 113 height 9
select select "Rent"
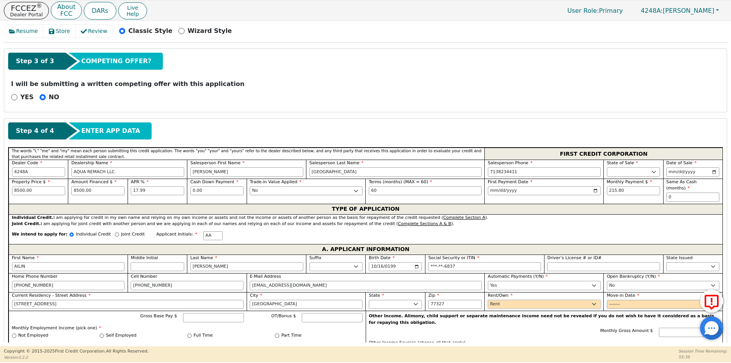
click at [488, 300] on select "Rent Own" at bounding box center [544, 304] width 113 height 9
click at [614, 300] on input "Move-in Date" at bounding box center [663, 304] width 113 height 9
click at [627, 300] on input "Move-in Date" at bounding box center [663, 304] width 113 height 9
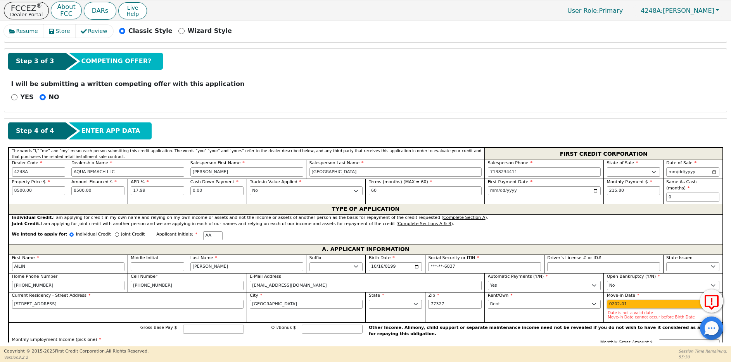
type input "2023-01"
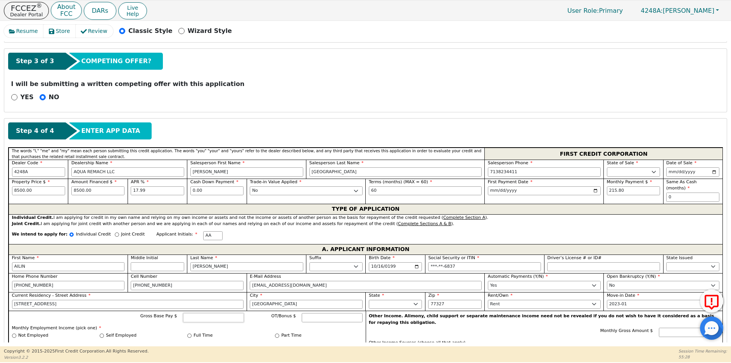
click at [199, 313] on input "Gross Base Pay $" at bounding box center [213, 317] width 61 height 9
type input "6000.00"
click at [189, 334] on input "Full Time" at bounding box center [189, 336] width 4 height 4
radio input "true"
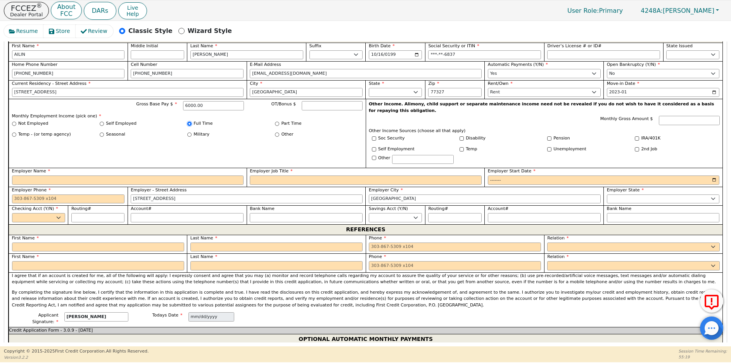
scroll to position [472, 0]
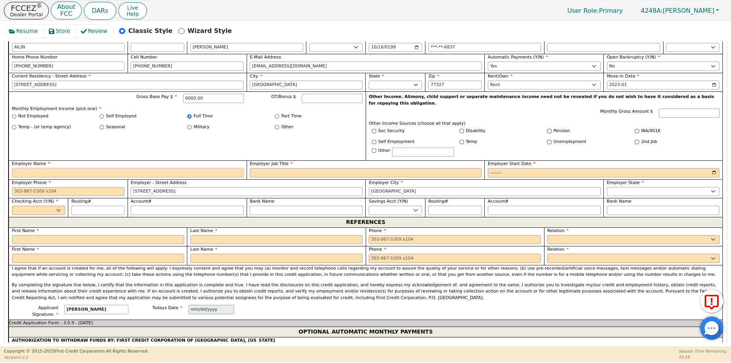
click at [20, 168] on input "Employer Name" at bounding box center [128, 172] width 232 height 9
type input "JBM TRUCK LLC"
click at [259, 168] on input "Employer Job Title" at bounding box center [366, 172] width 232 height 9
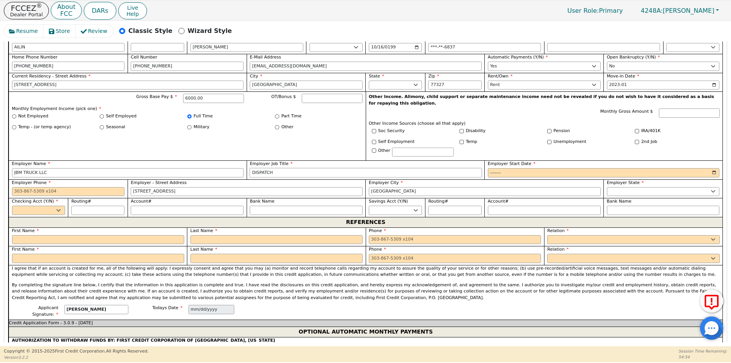
type input "DISPATCH"
click at [493, 168] on input "Employer Start Date" at bounding box center [604, 172] width 232 height 9
click at [508, 168] on input "Employer Start Date" at bounding box center [604, 172] width 232 height 9
type input "2022-01"
click at [15, 187] on input "Employer Phone" at bounding box center [68, 191] width 113 height 9
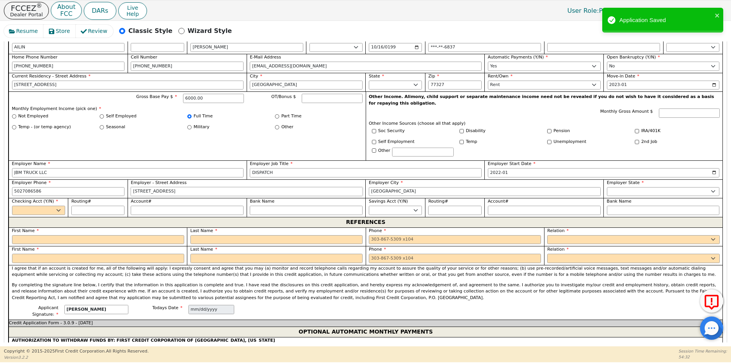
type input "[PHONE_NUMBER]"
drag, startPoint x: 168, startPoint y: 181, endPoint x: 121, endPoint y: 181, distance: 46.5
click at [121, 181] on div "First Name [PERSON_NAME] Middle Initial Last Name [PERSON_NAME] Sr. II III IV B…" at bounding box center [365, 126] width 713 height 182
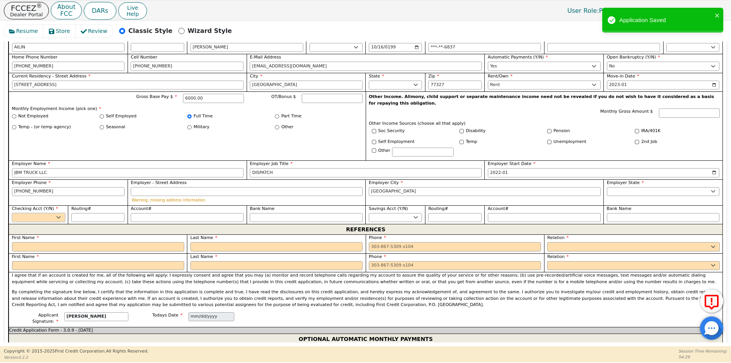
click at [30, 213] on select "Yes No" at bounding box center [38, 217] width 53 height 9
select select "y"
click at [12, 213] on select "Yes No" at bounding box center [38, 217] width 53 height 9
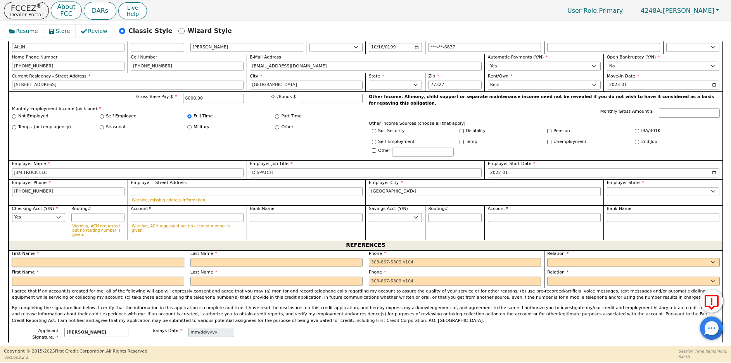
click at [23, 258] on input "text" at bounding box center [98, 262] width 172 height 9
type input "l"
drag, startPoint x: 52, startPoint y: 245, endPoint x: 26, endPoint y: 246, distance: 25.6
click at [26, 258] on input "[PERSON_NAME]" at bounding box center [98, 262] width 172 height 9
type input "LAIDY"
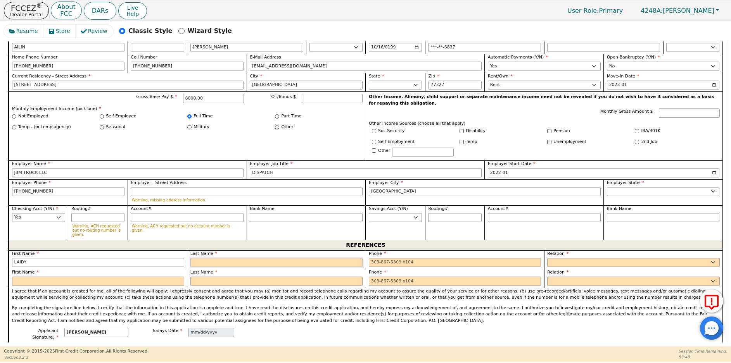
click at [197, 258] on input "text" at bounding box center [276, 262] width 172 height 9
type input "[PERSON_NAME]"
click at [367, 250] on div "Phone" at bounding box center [454, 259] width 178 height 19
click at [370, 258] on input "tel" at bounding box center [455, 262] width 172 height 9
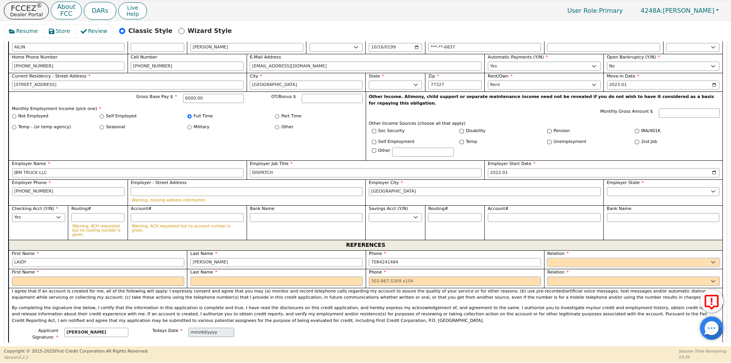
type input "[PHONE_NUMBER]"
click at [558, 258] on select "FATHER MOTHER SISTER BROTHER DAUGHTER SON CO-WORKER NEIGHBOR FRIEND COUSIN G-MO…" at bounding box center [633, 262] width 172 height 9
click at [547, 258] on select "FATHER MOTHER SISTER BROTHER DAUGHTER SON CO-WORKER NEIGHBOR FRIEND COUSIN G-MO…" at bounding box center [633, 262] width 172 height 9
click at [41, 277] on input "text" at bounding box center [98, 281] width 172 height 9
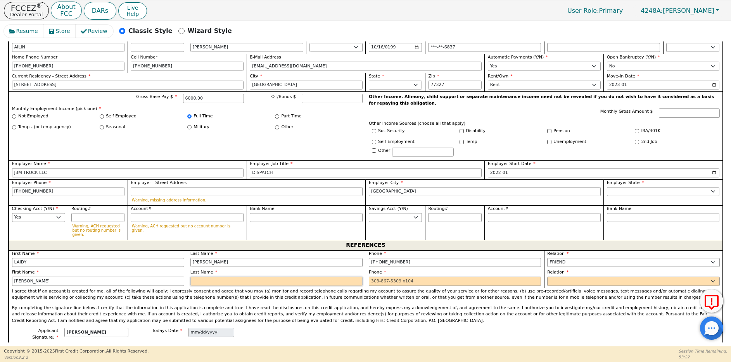
click at [198, 277] on input "text" at bounding box center [276, 281] width 172 height 9
click at [369, 277] on input "tel" at bounding box center [455, 281] width 172 height 9
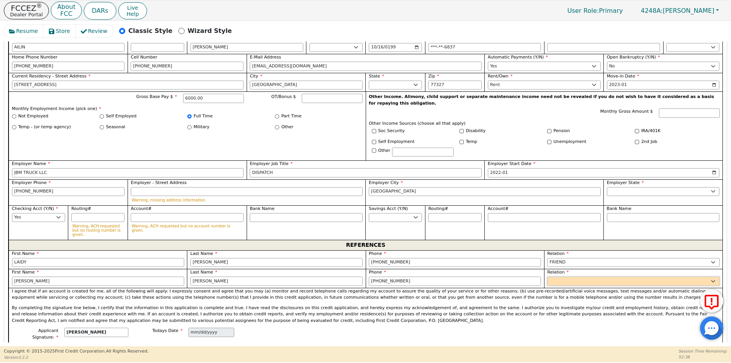
click at [556, 277] on select "FATHER MOTHER SISTER BROTHER DAUGHTER SON CO-WORKER NEIGHBOR FRIEND COUSIN G-MO…" at bounding box center [633, 281] width 172 height 9
click at [547, 277] on select "FATHER MOTHER SISTER BROTHER DAUGHTER SON CO-WORKER NEIGHBOR FRIEND COUSIN G-MO…" at bounding box center [633, 281] width 172 height 9
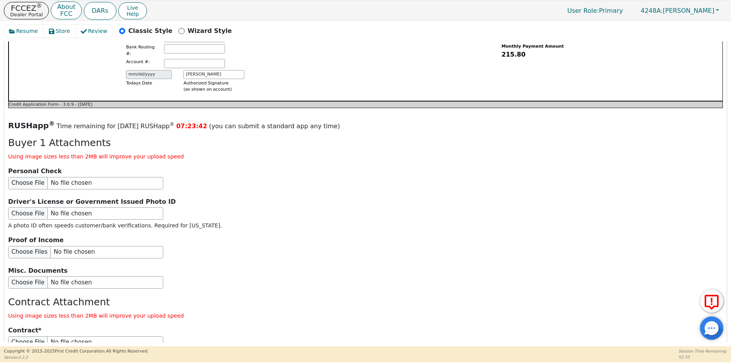
scroll to position [887, 0]
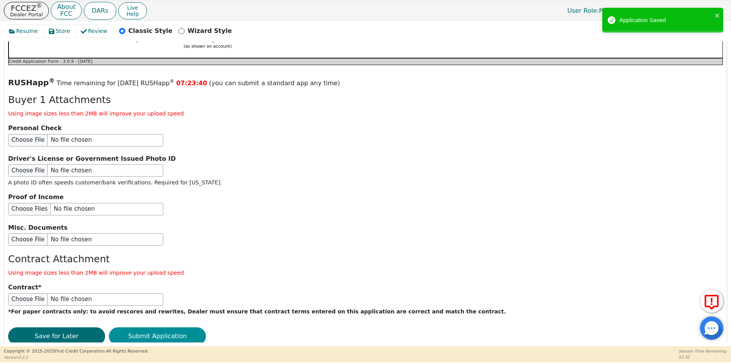
click at [154, 327] on button "Submit Application" at bounding box center [157, 336] width 97 height 18
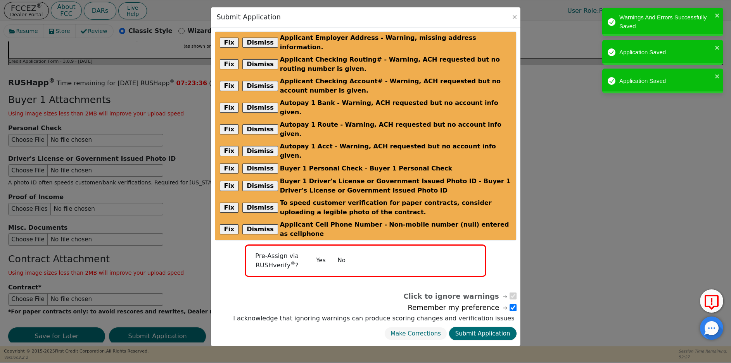
click at [341, 254] on button "No" at bounding box center [341, 261] width 20 height 14
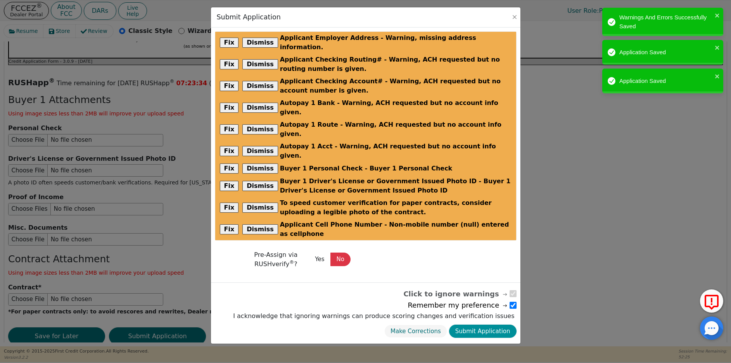
click at [473, 325] on button "Submit Application" at bounding box center [482, 332] width 67 height 14
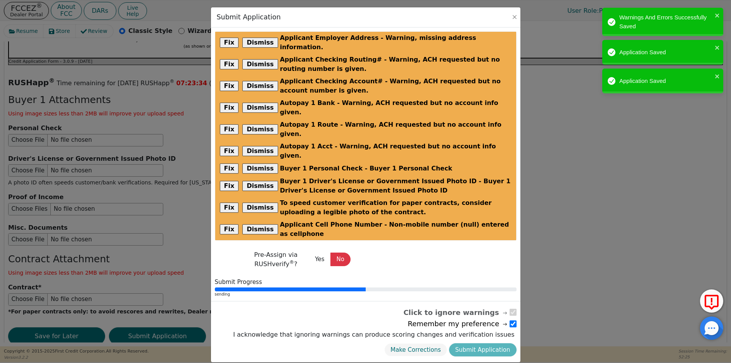
scroll to position [0, 0]
